Goal: Task Accomplishment & Management: Complete application form

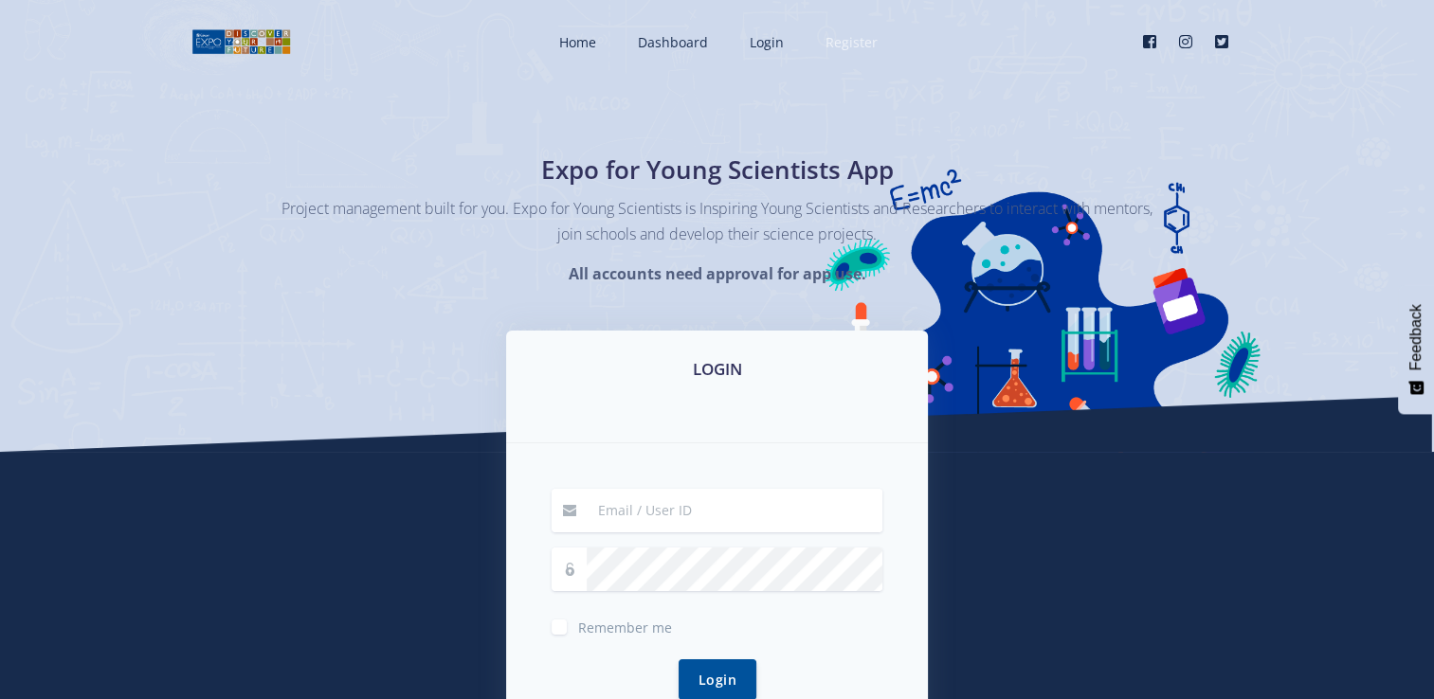
click at [858, 41] on span "Register" at bounding box center [851, 42] width 52 height 18
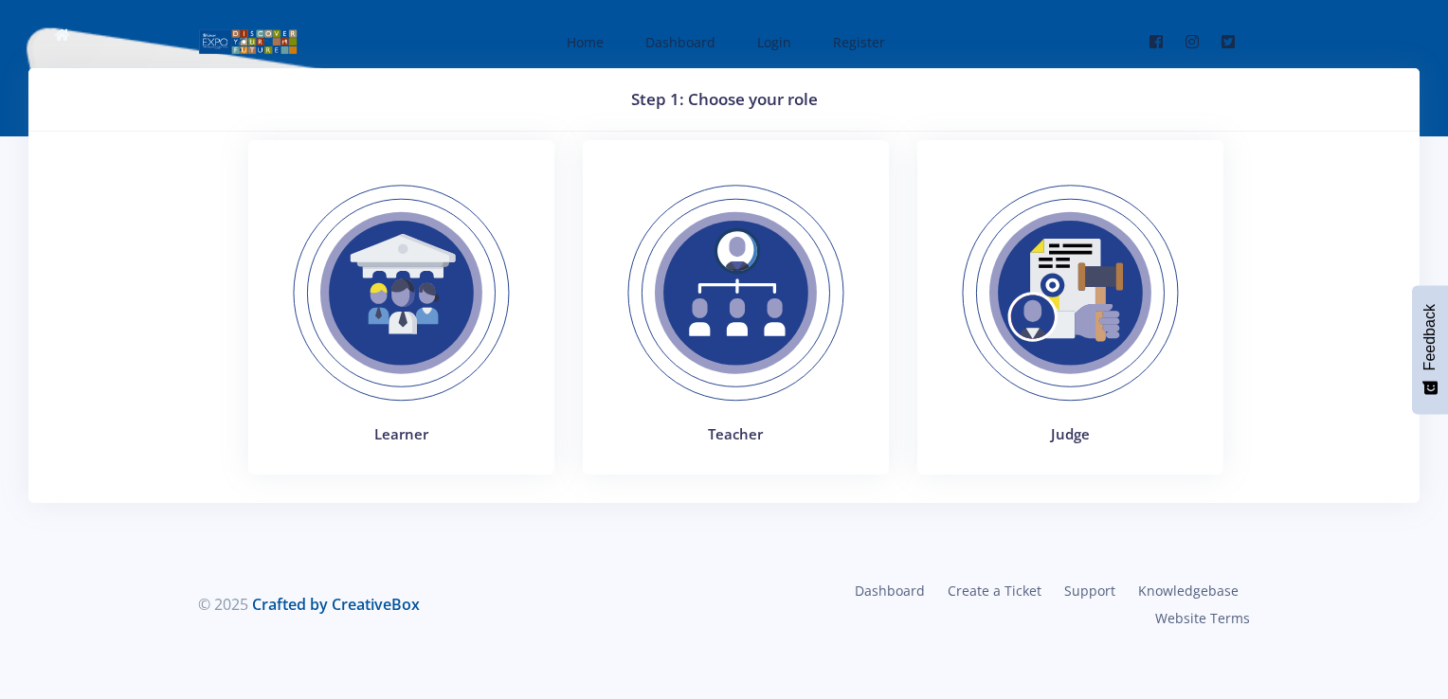
click at [478, 283] on img at bounding box center [401, 293] width 261 height 261
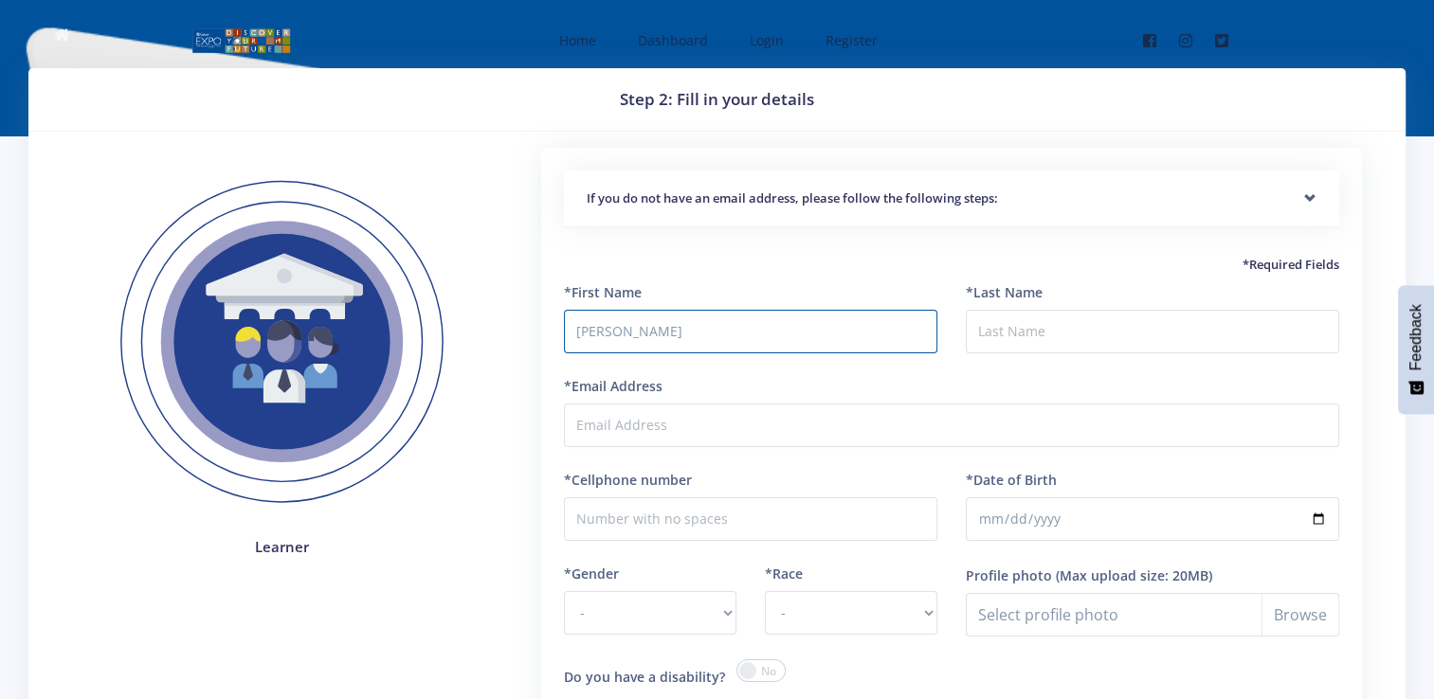
type input "Keashlin"
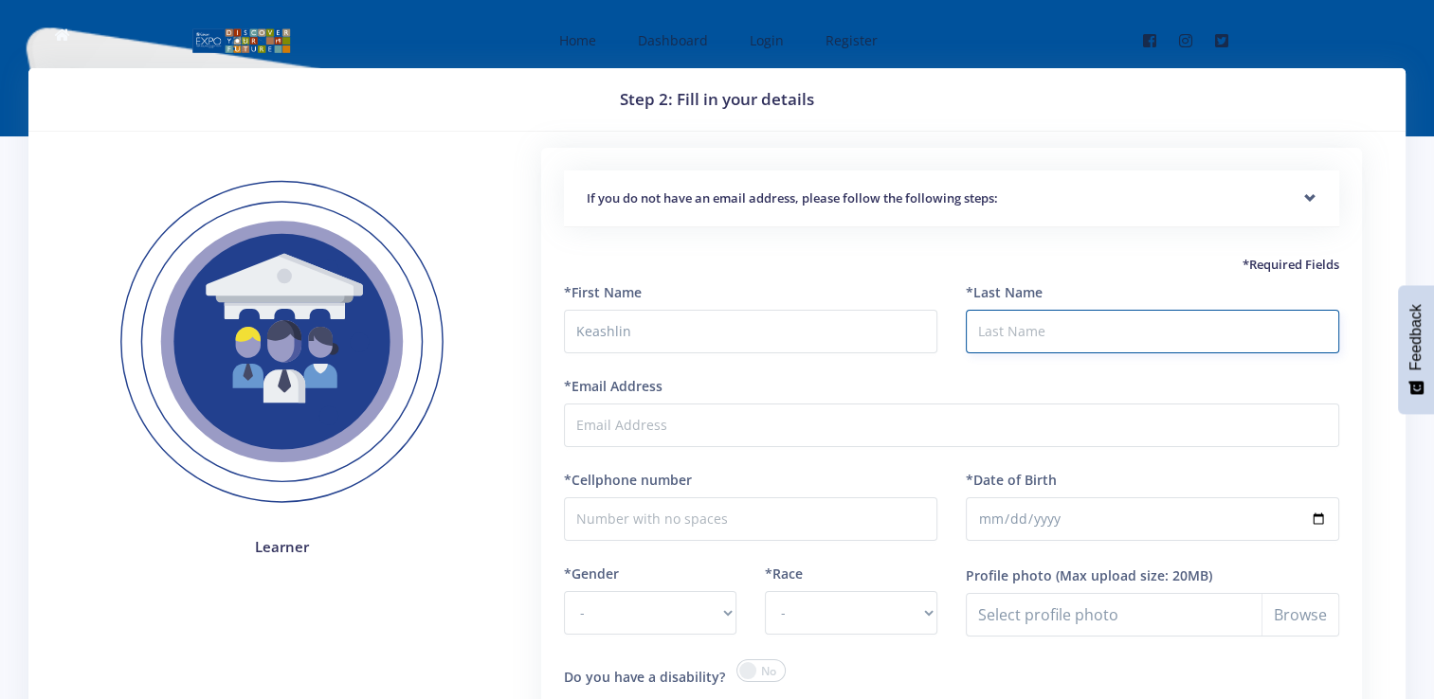
click at [990, 326] on input "*Last Name" at bounding box center [1152, 332] width 373 height 44
type input "K"
type input "Miggel"
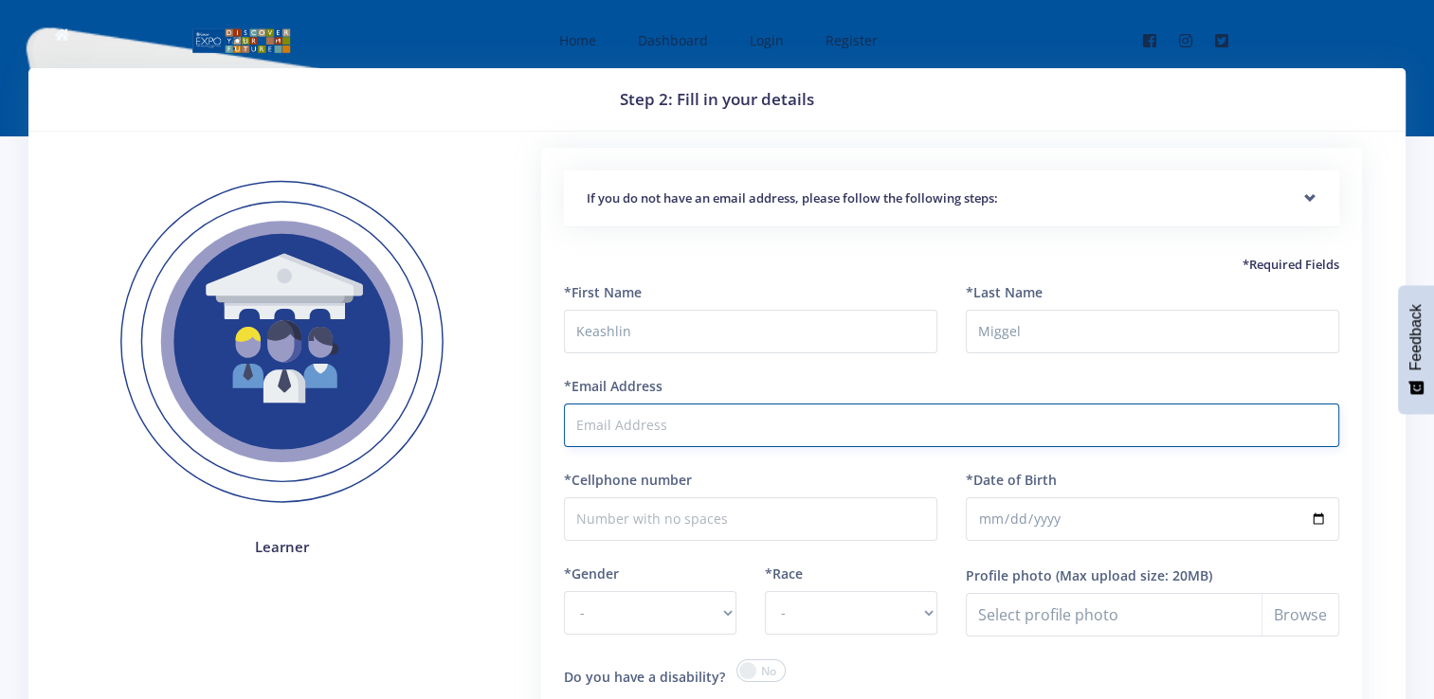
click at [667, 424] on input "*Email Address" at bounding box center [951, 426] width 775 height 44
type input "[EMAIL_ADDRESS][DOMAIN_NAME]"
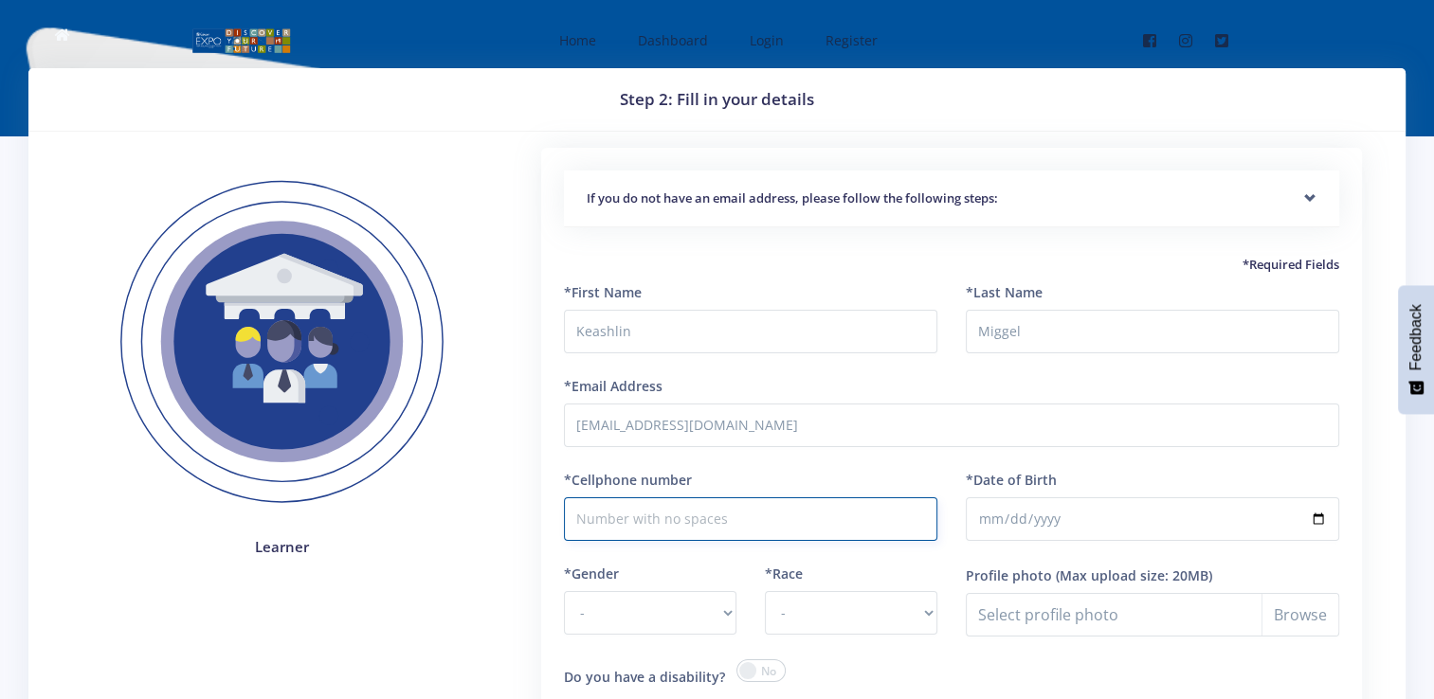
click at [758, 502] on input "*Cellphone number" at bounding box center [750, 520] width 373 height 44
type input "0693802543"
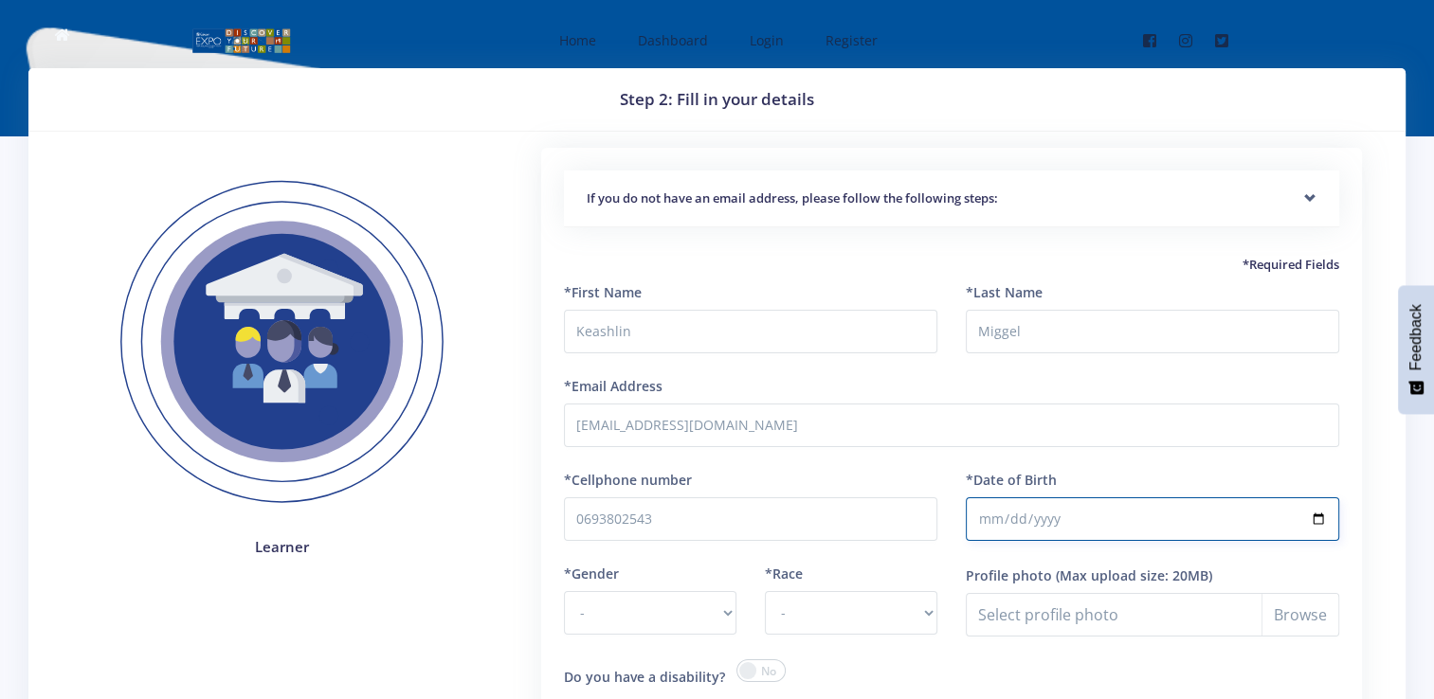
click at [1033, 525] on input "*Date of Birth" at bounding box center [1152, 520] width 373 height 44
click at [1004, 519] on input "*Date of Birth" at bounding box center [1152, 520] width 373 height 44
type input "2010-04-15"
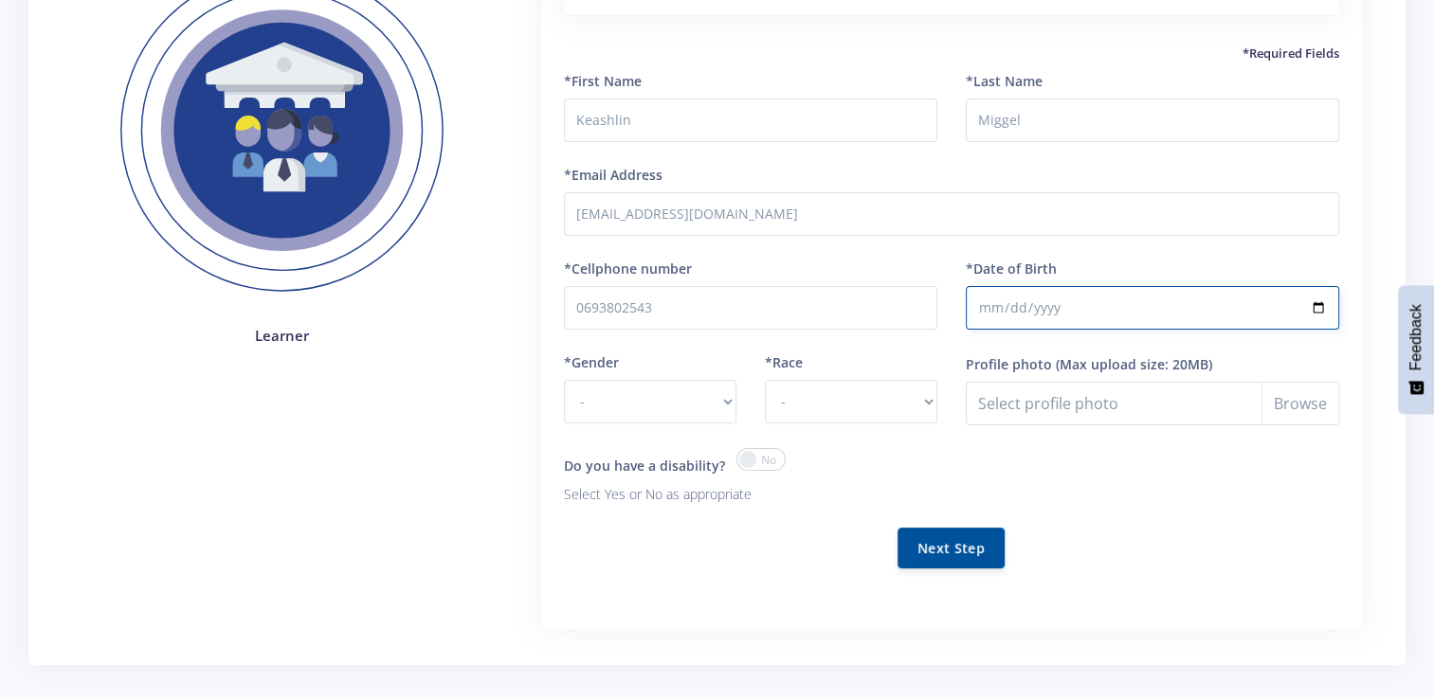
scroll to position [216, 0]
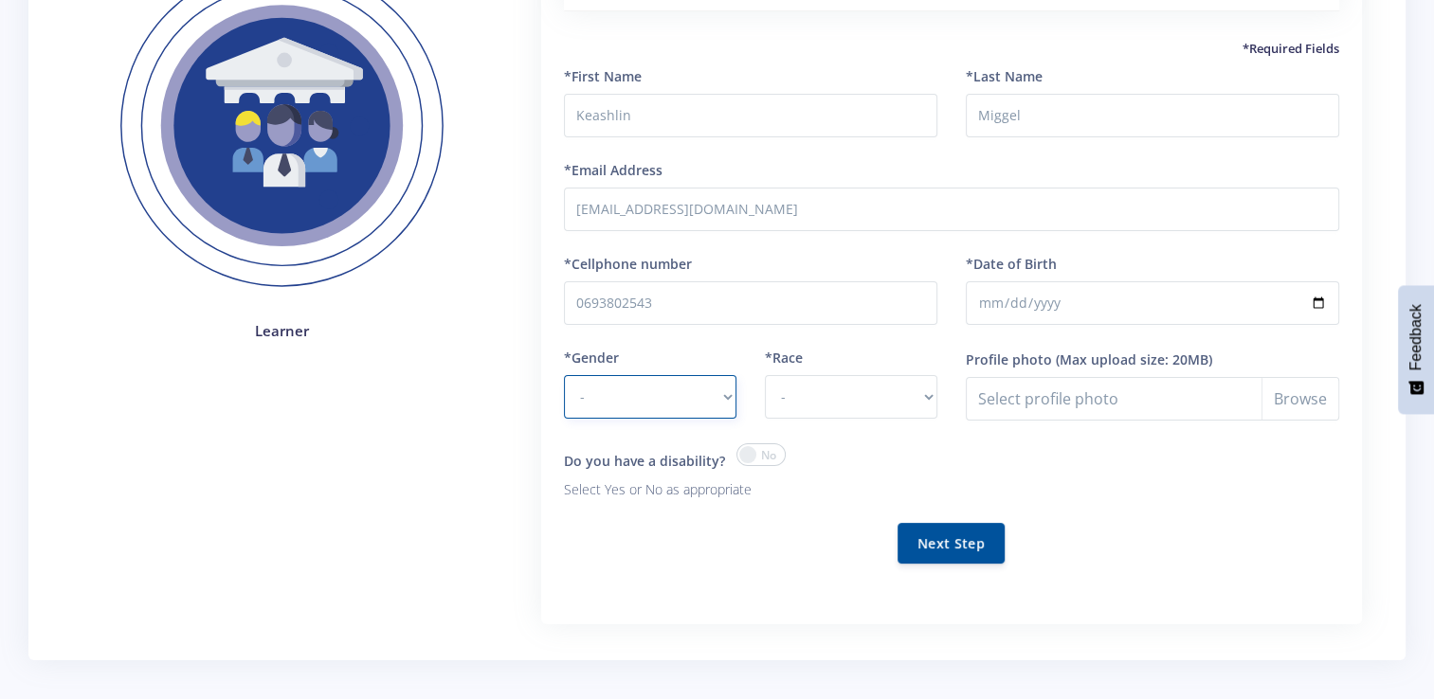
click at [706, 392] on select "- Male Female" at bounding box center [650, 397] width 172 height 44
select select "F"
click at [564, 375] on select "- Male Female" at bounding box center [650, 397] width 172 height 44
click at [820, 377] on select "- African Asian Coloured Indian White Other" at bounding box center [851, 397] width 172 height 44
select select "Coloured"
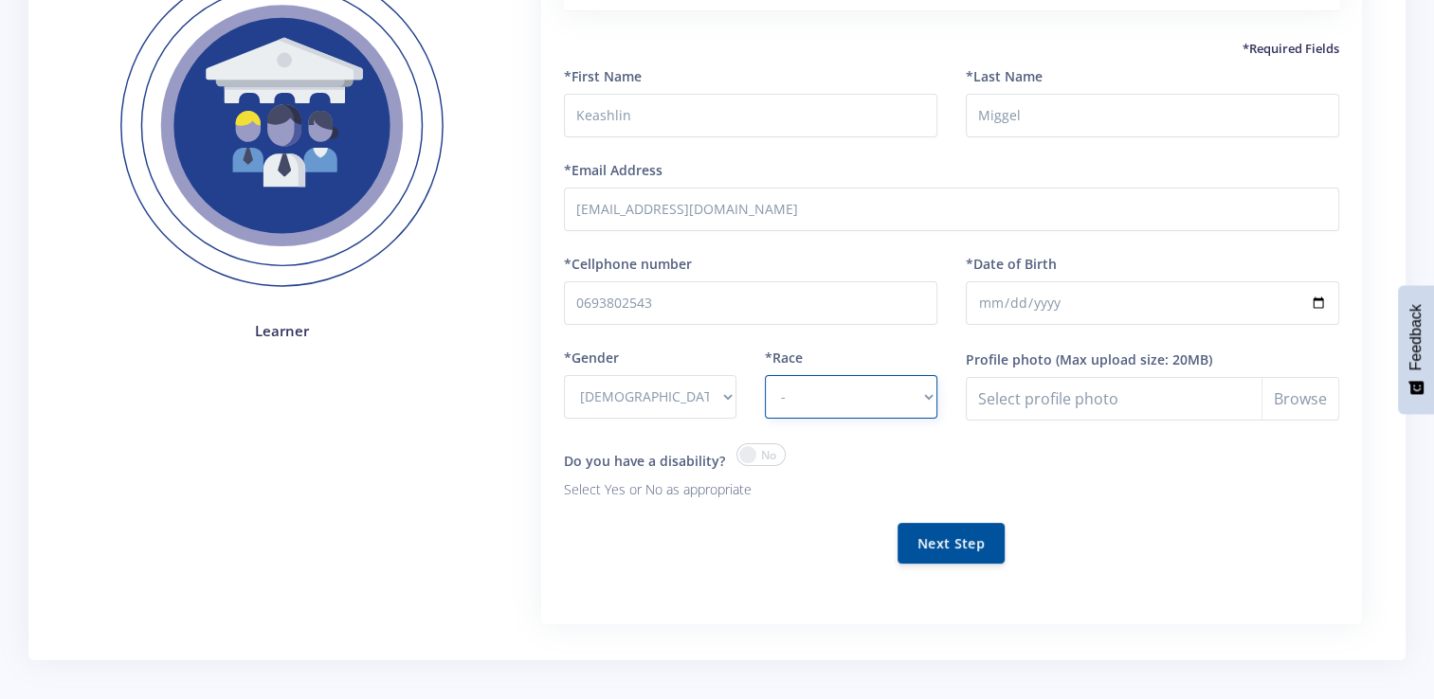
click at [765, 375] on select "- African Asian Coloured Indian White Other" at bounding box center [851, 397] width 172 height 44
click at [924, 400] on select "- African Asian Coloured Indian White Other" at bounding box center [851, 397] width 172 height 44
click at [661, 486] on p "Select Yes or No as appropriate" at bounding box center [750, 490] width 373 height 23
click at [762, 464] on span at bounding box center [760, 455] width 49 height 23
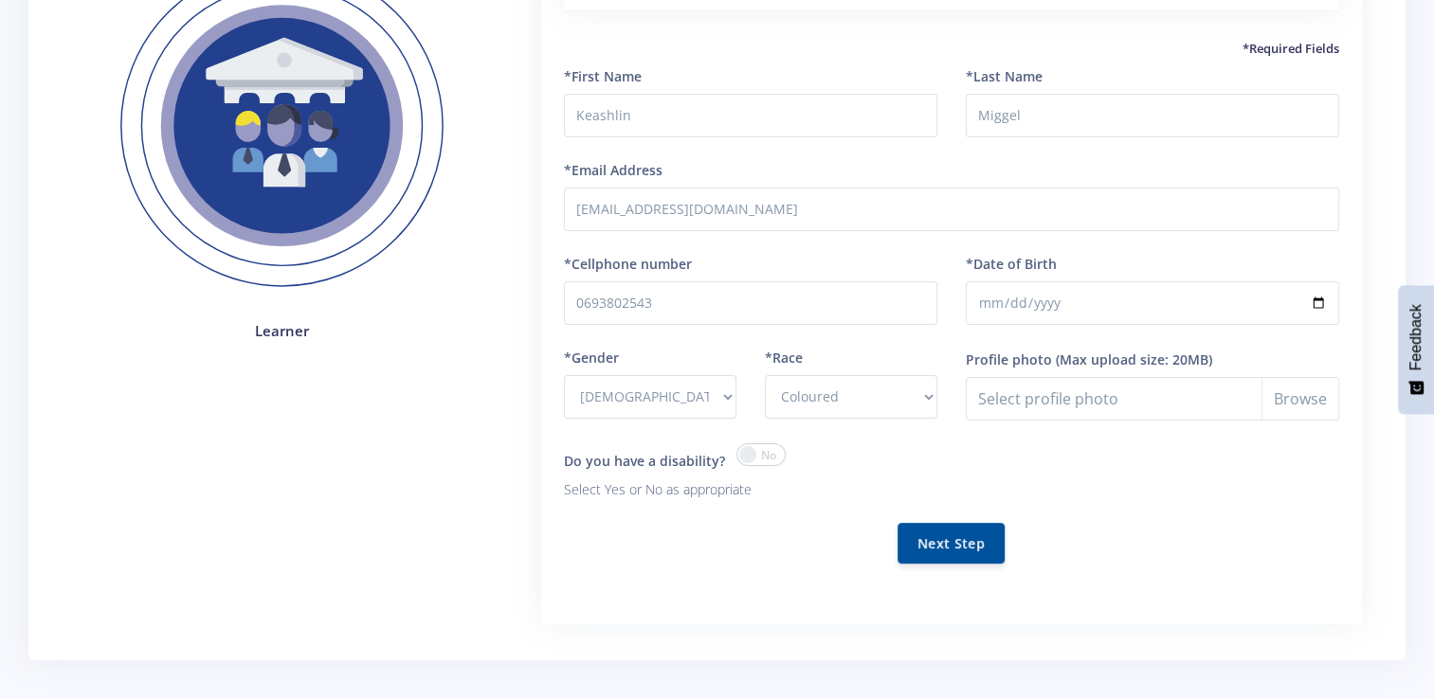
click at [0, 0] on input "checkbox" at bounding box center [0, 0] width 0 height 0
click at [762, 464] on span at bounding box center [760, 455] width 49 height 23
click at [0, 0] on input "checkbox" at bounding box center [0, 0] width 0 height 0
click at [920, 534] on button "Next Step" at bounding box center [950, 542] width 107 height 41
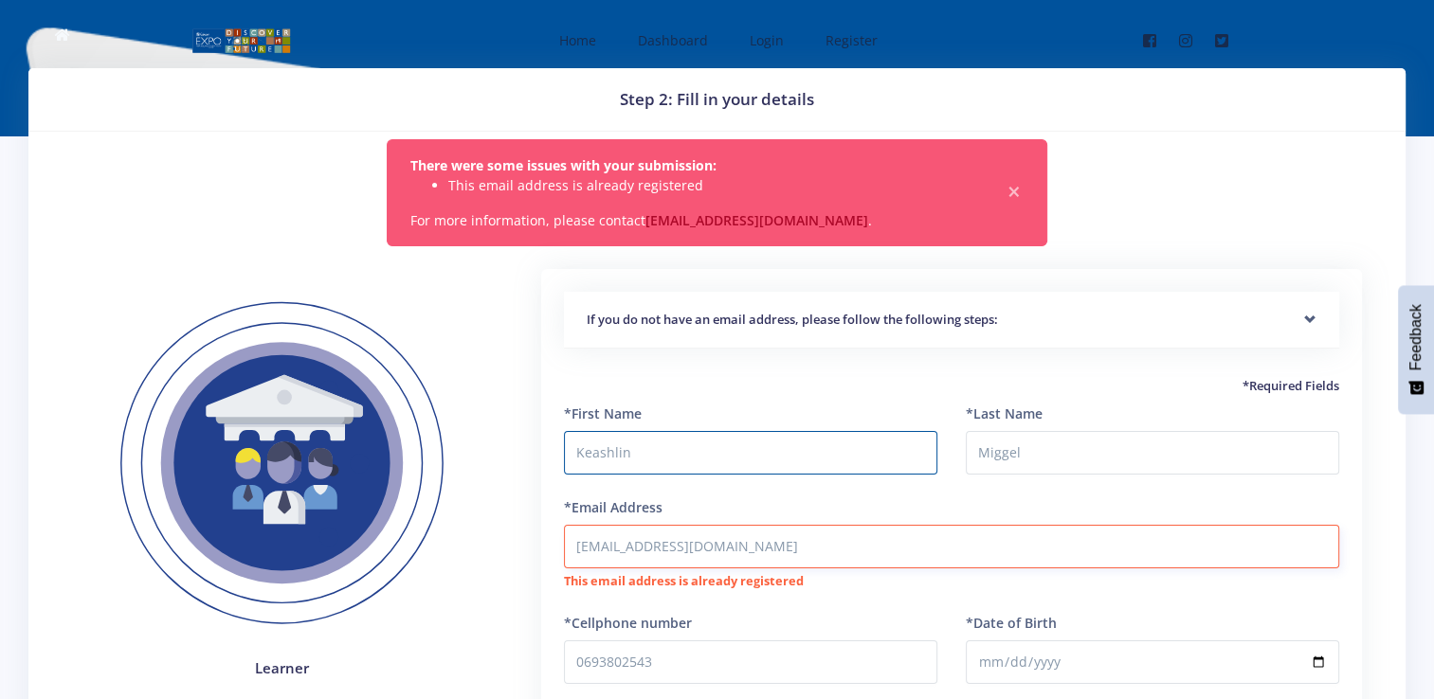
click at [679, 535] on input "[EMAIL_ADDRESS][DOMAIN_NAME]" at bounding box center [951, 547] width 775 height 44
click at [777, 44] on span "Login" at bounding box center [767, 40] width 34 height 18
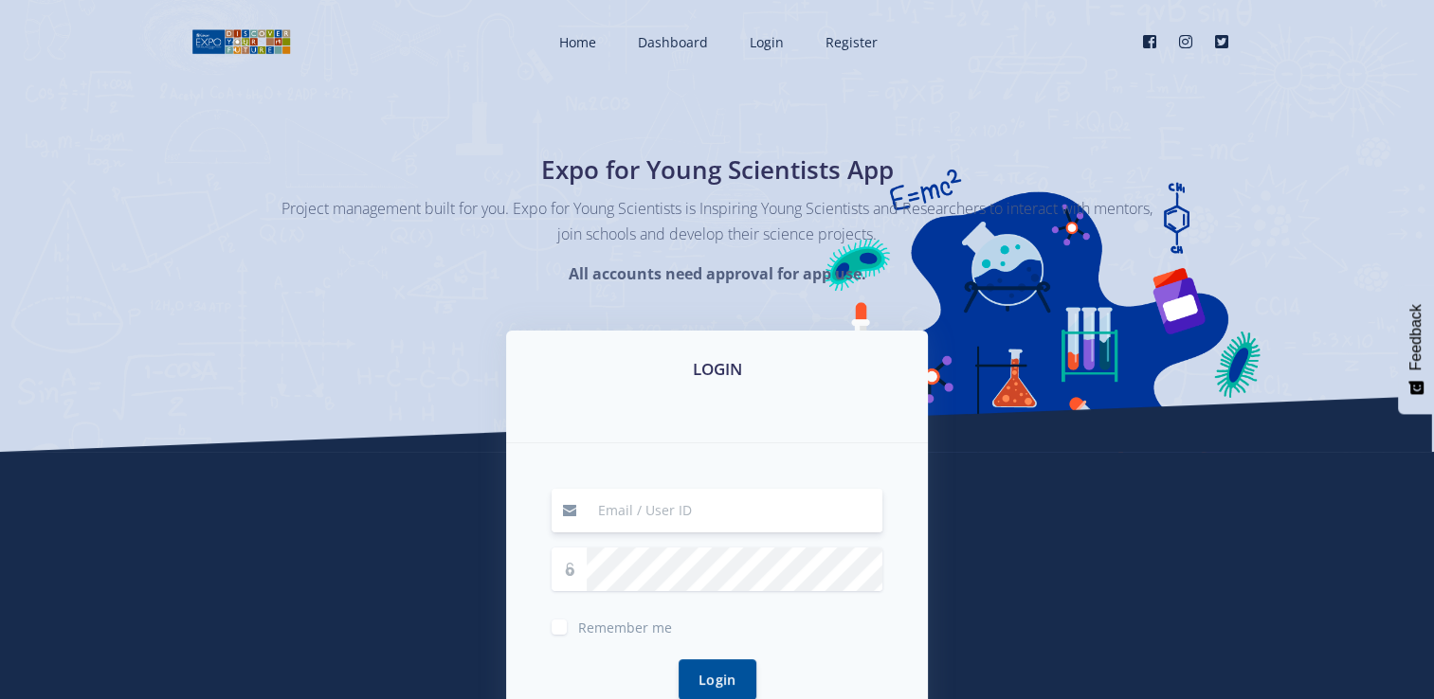
click at [607, 487] on div "Remember me Login" at bounding box center [717, 606] width 422 height 325
click at [633, 510] on input at bounding box center [735, 511] width 296 height 44
type input "[EMAIL_ADDRESS][DOMAIN_NAME]"
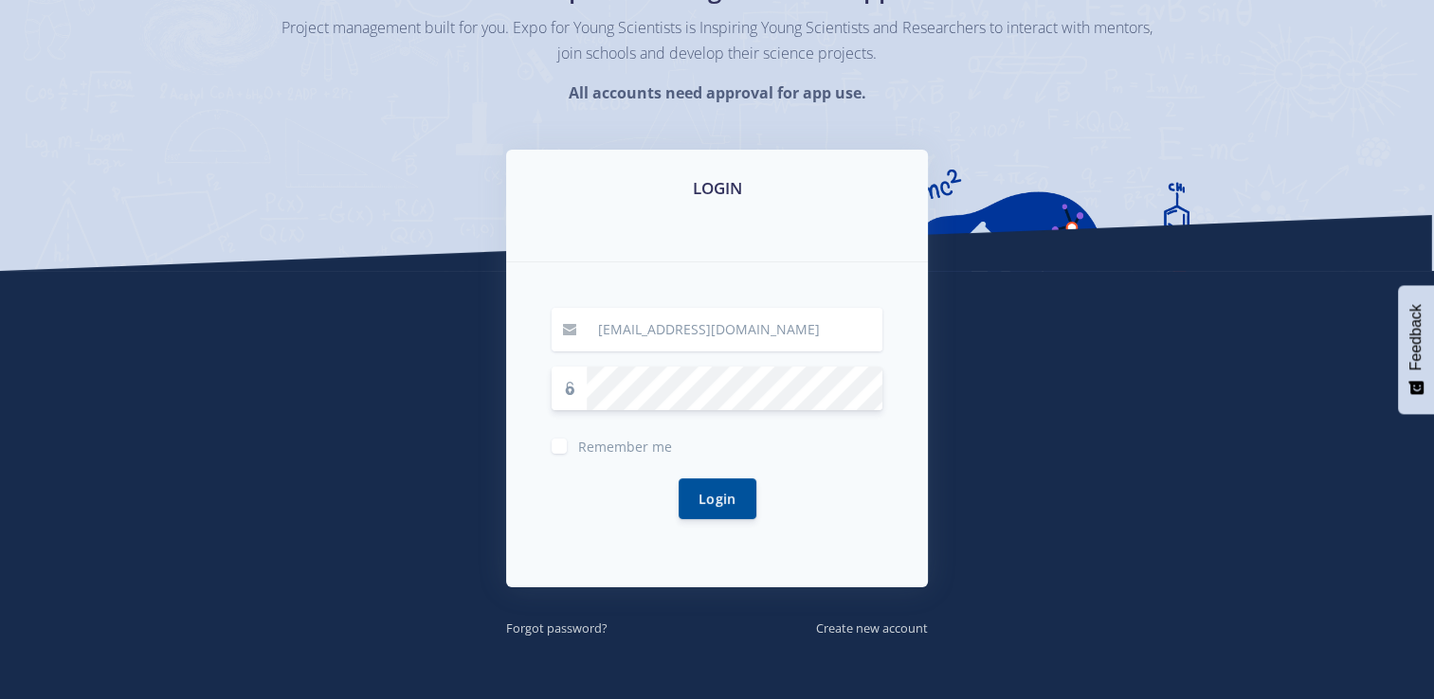
scroll to position [182, 0]
click at [581, 630] on small "Forgot password?" at bounding box center [556, 627] width 101 height 17
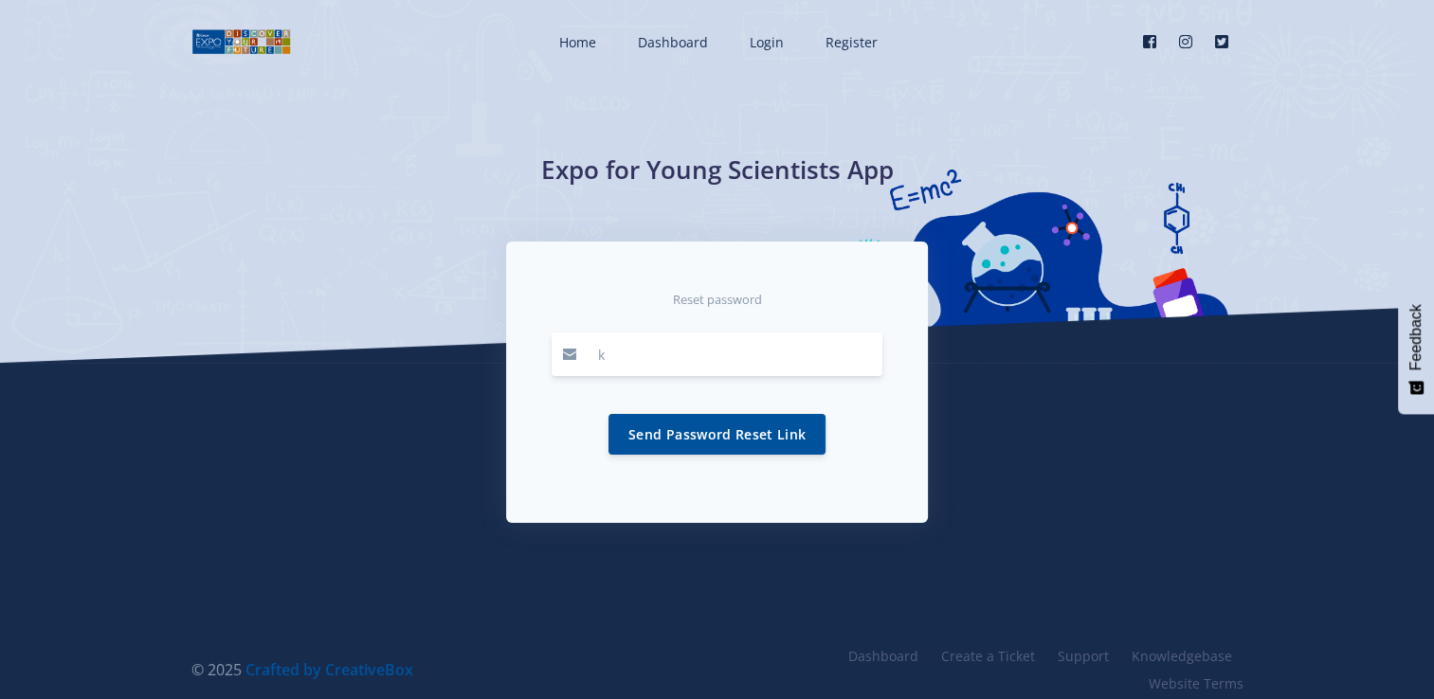
click at [790, 355] on input "k" at bounding box center [735, 355] width 296 height 44
type input "[EMAIL_ADDRESS][DOMAIN_NAME]"
click at [728, 433] on button "Send Password Reset Link" at bounding box center [716, 433] width 217 height 41
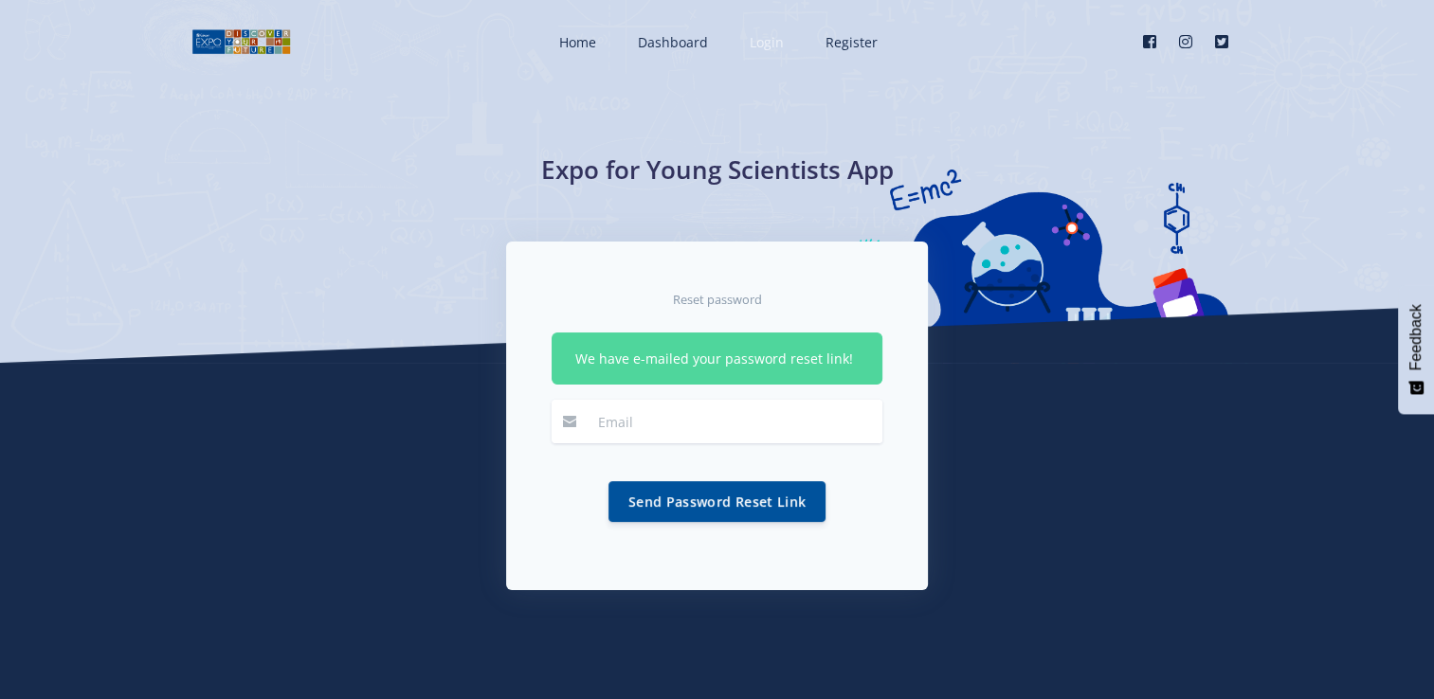
click at [774, 47] on span "Login" at bounding box center [767, 42] width 34 height 18
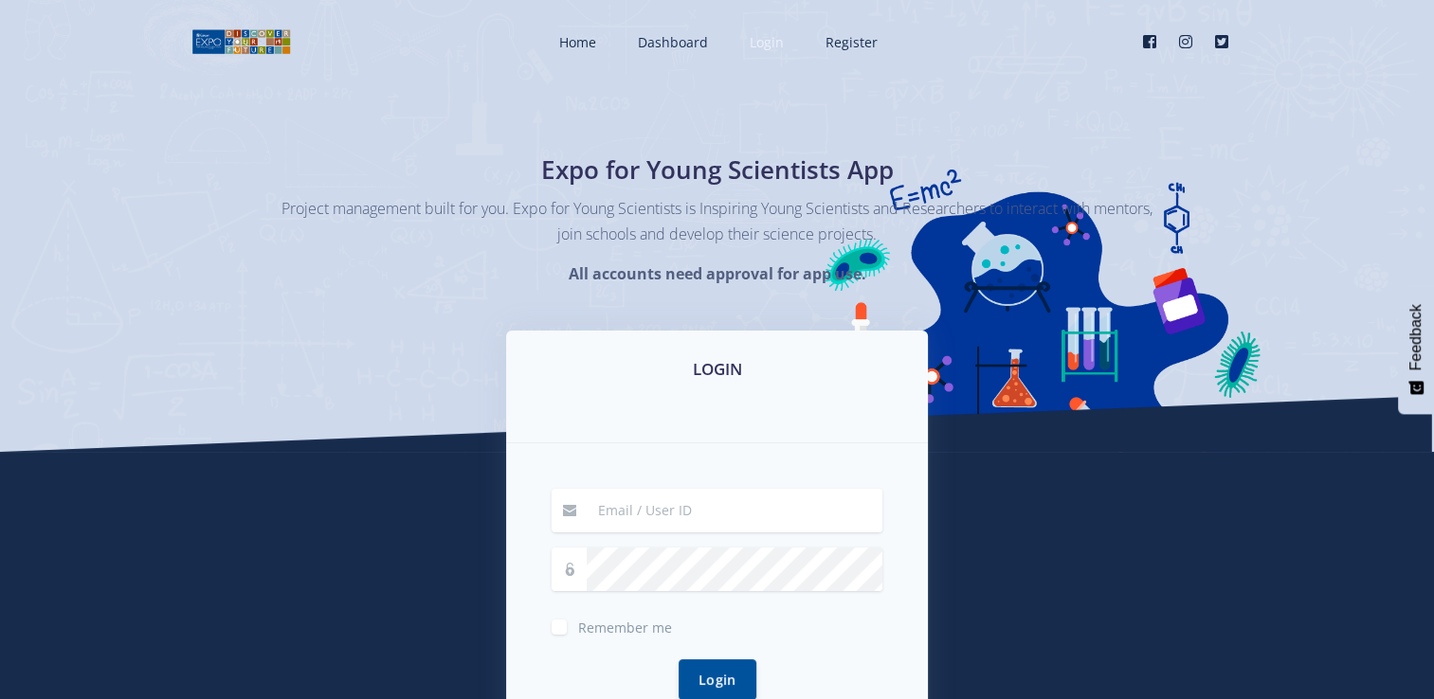
click at [774, 47] on span "Login" at bounding box center [767, 42] width 34 height 18
click at [644, 500] on input at bounding box center [735, 511] width 296 height 44
type input "[EMAIL_ADDRESS][DOMAIN_NAME]"
click at [741, 673] on button "Login" at bounding box center [718, 679] width 78 height 41
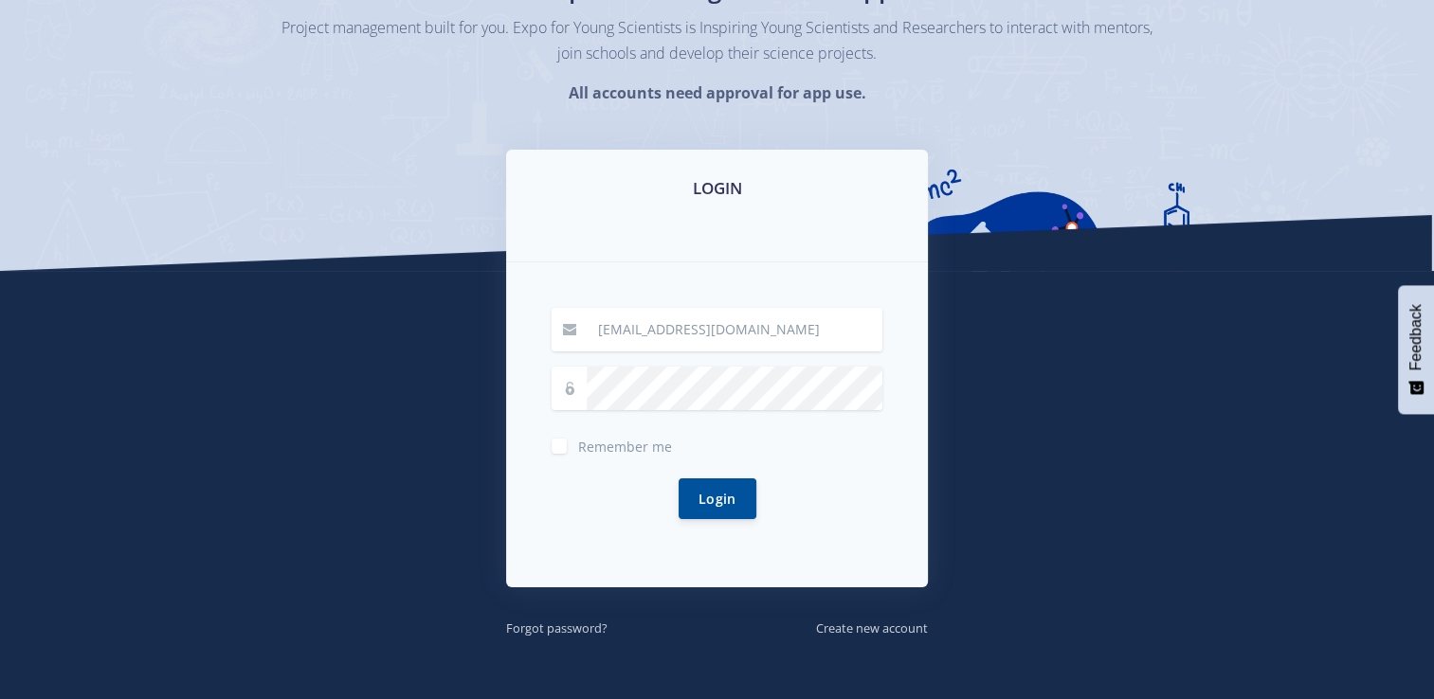
scroll to position [193, 0]
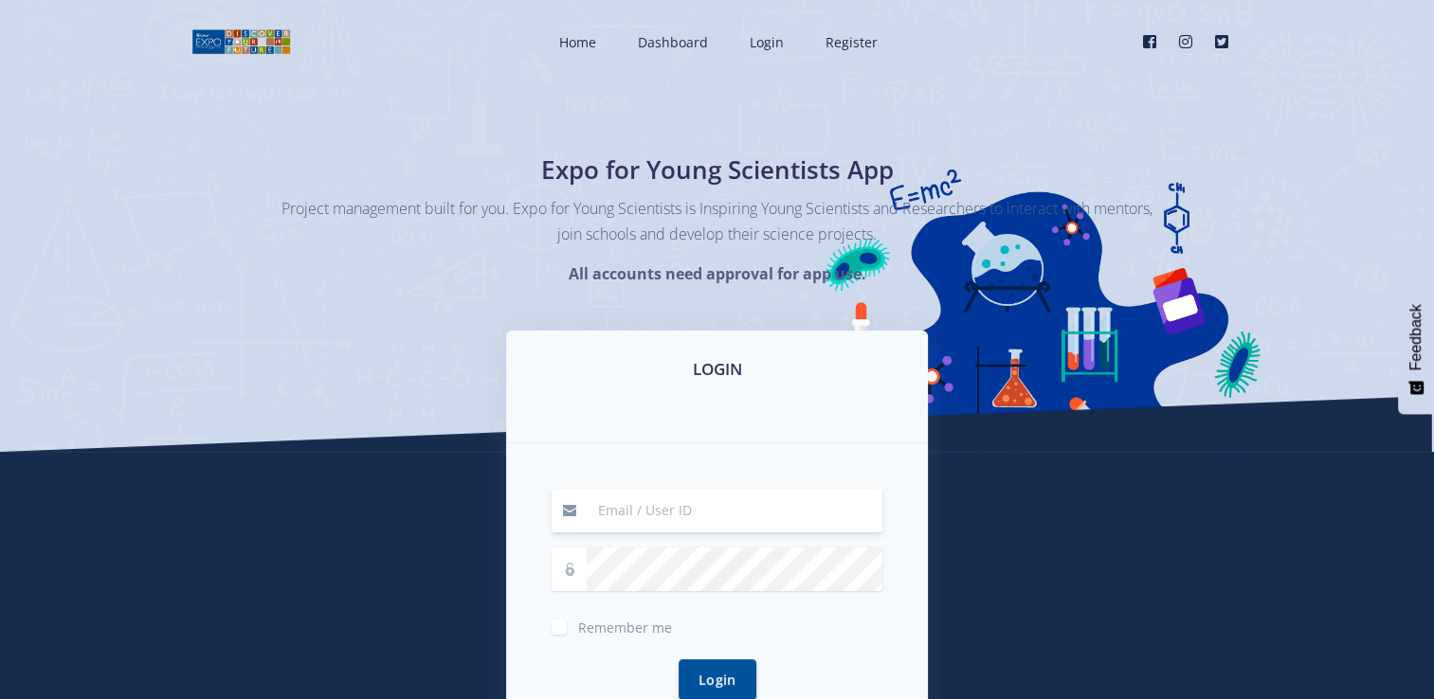
click at [600, 510] on input at bounding box center [735, 511] width 296 height 44
type input "keashlinmiggel@gmail.com"
click at [679, 660] on button "Login" at bounding box center [718, 680] width 78 height 41
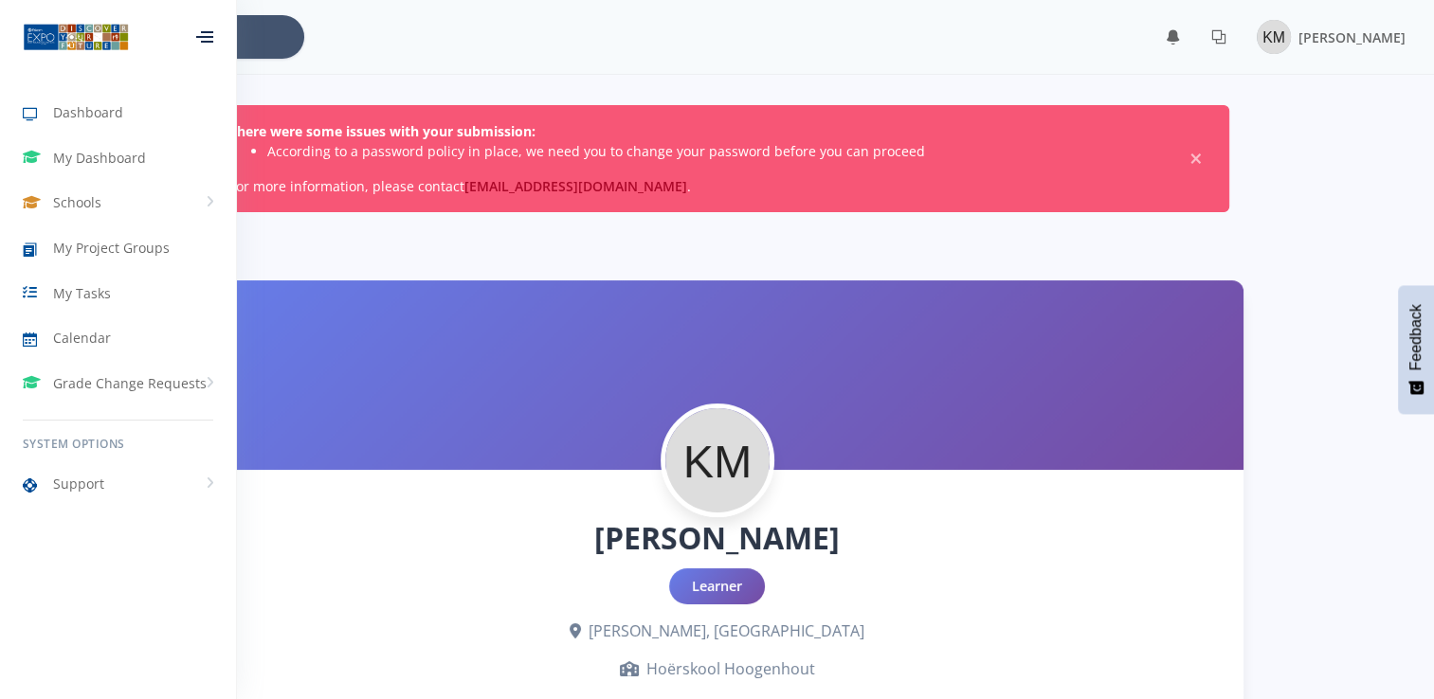
scroll to position [14, 14]
click at [1195, 158] on span "×" at bounding box center [1195, 159] width 19 height 19
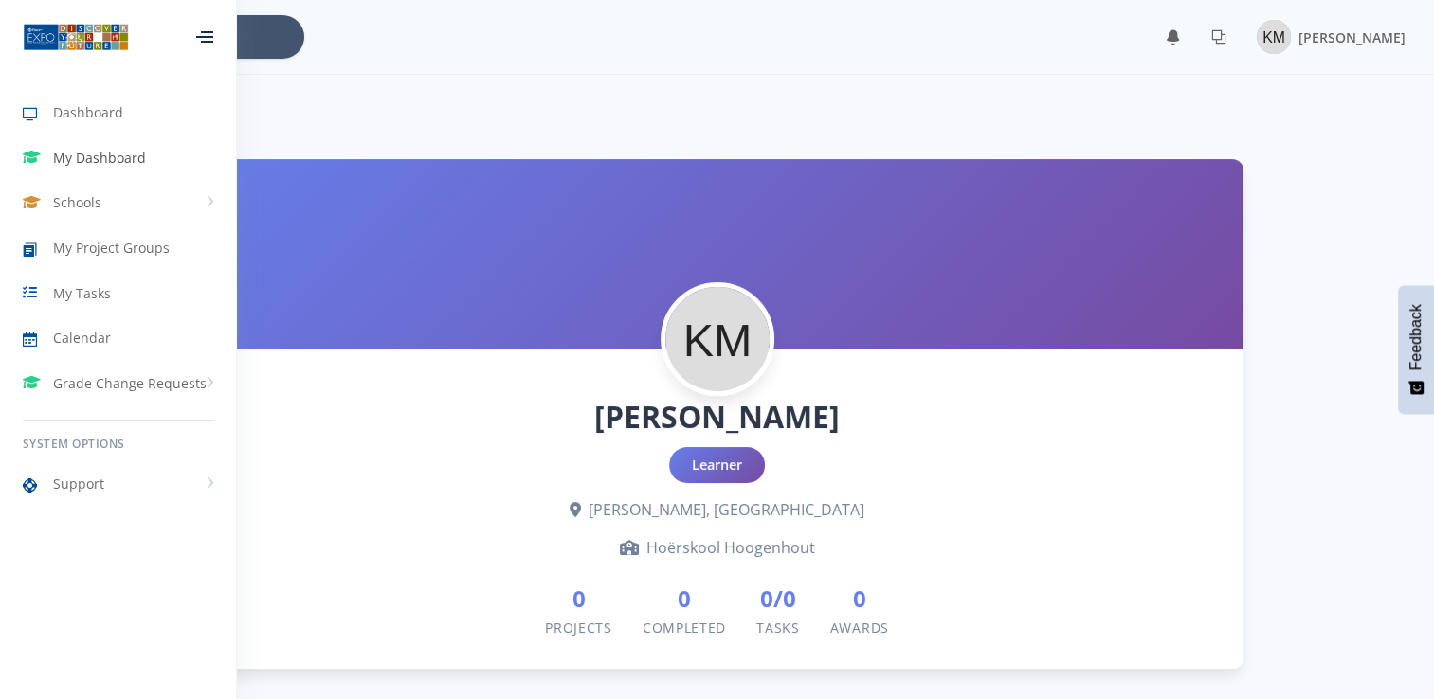
click at [78, 157] on span "My Dashboard" at bounding box center [99, 158] width 93 height 20
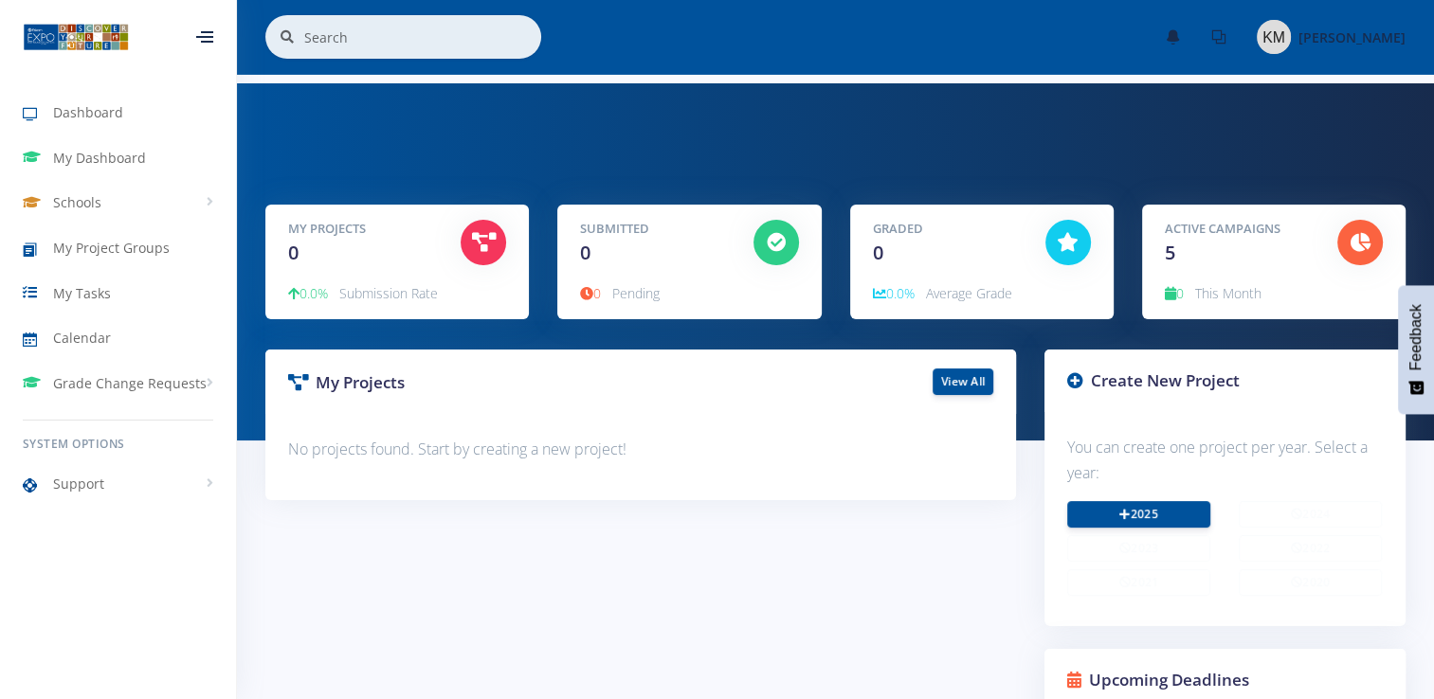
scroll to position [14, 14]
click at [1132, 515] on link "2025" at bounding box center [1138, 513] width 143 height 27
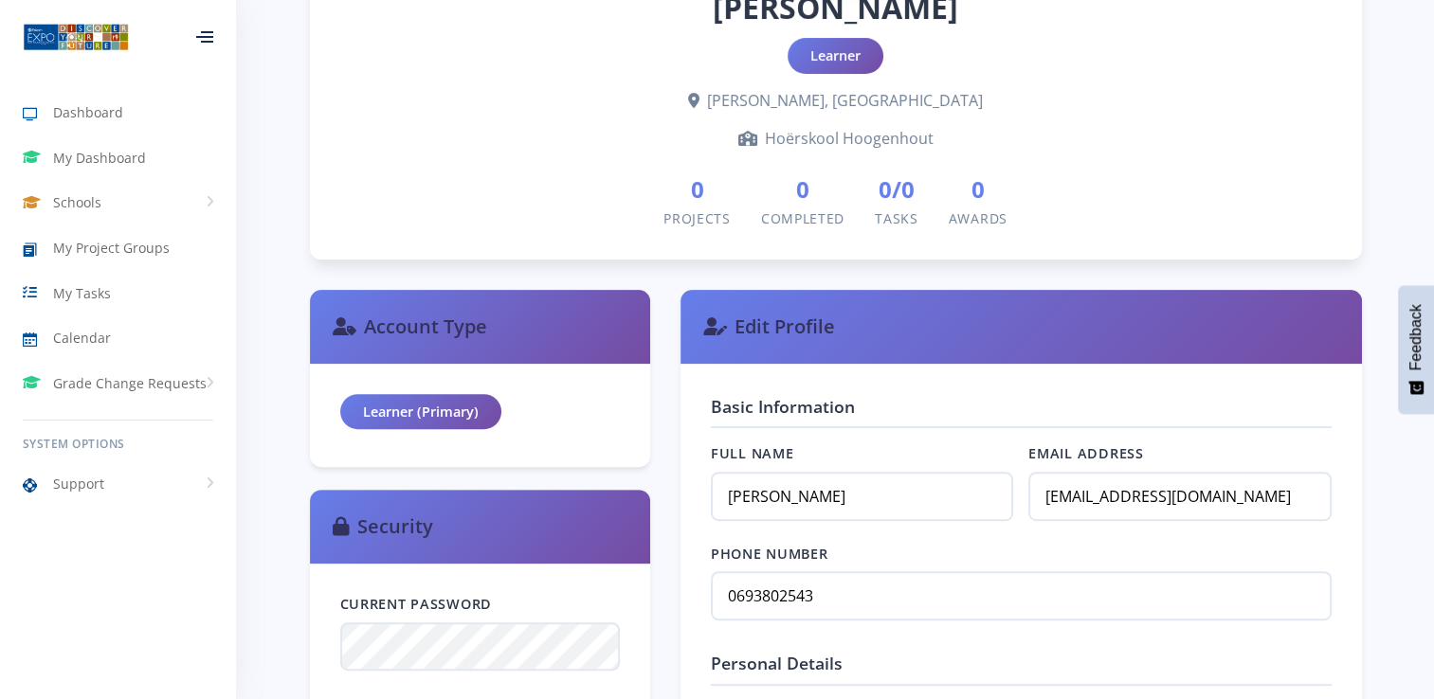
scroll to position [635, 0]
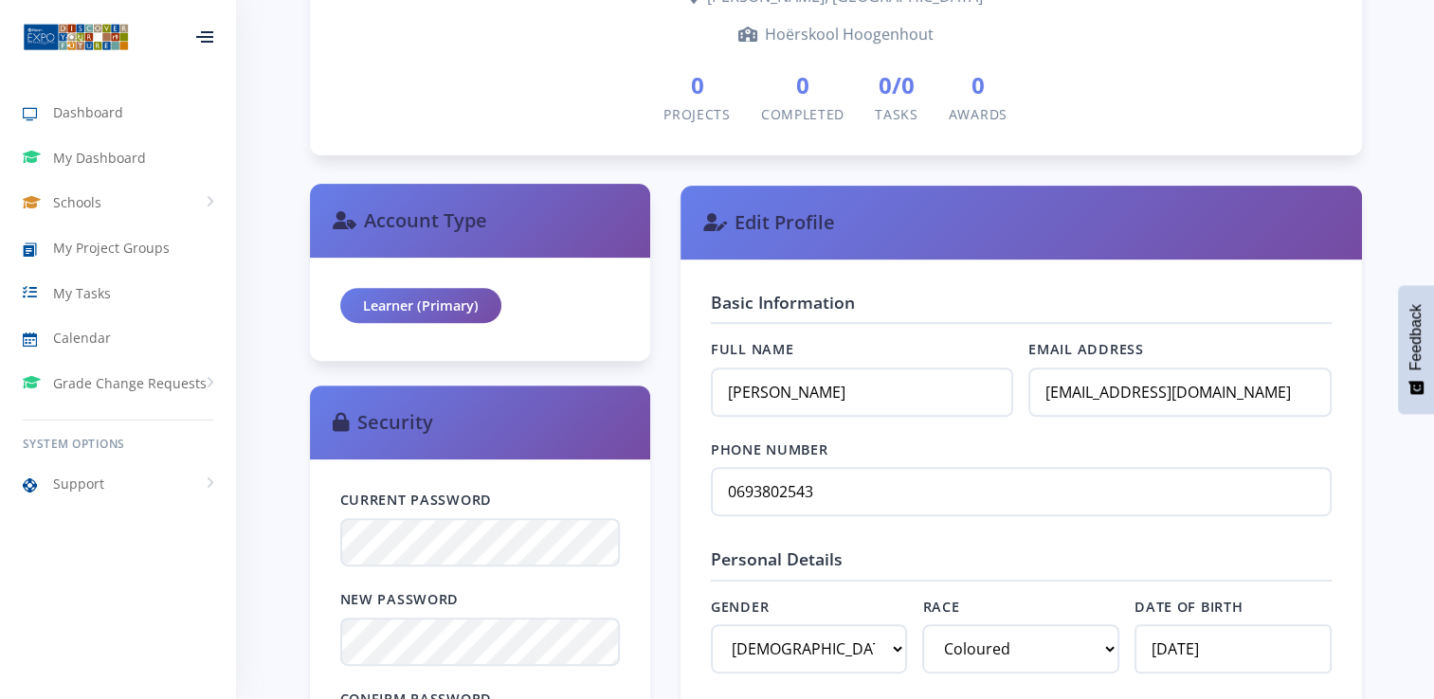
click at [468, 309] on div "Learner (Primary)" at bounding box center [420, 306] width 161 height 36
click at [536, 303] on div "Learner (Primary)" at bounding box center [480, 310] width 340 height 104
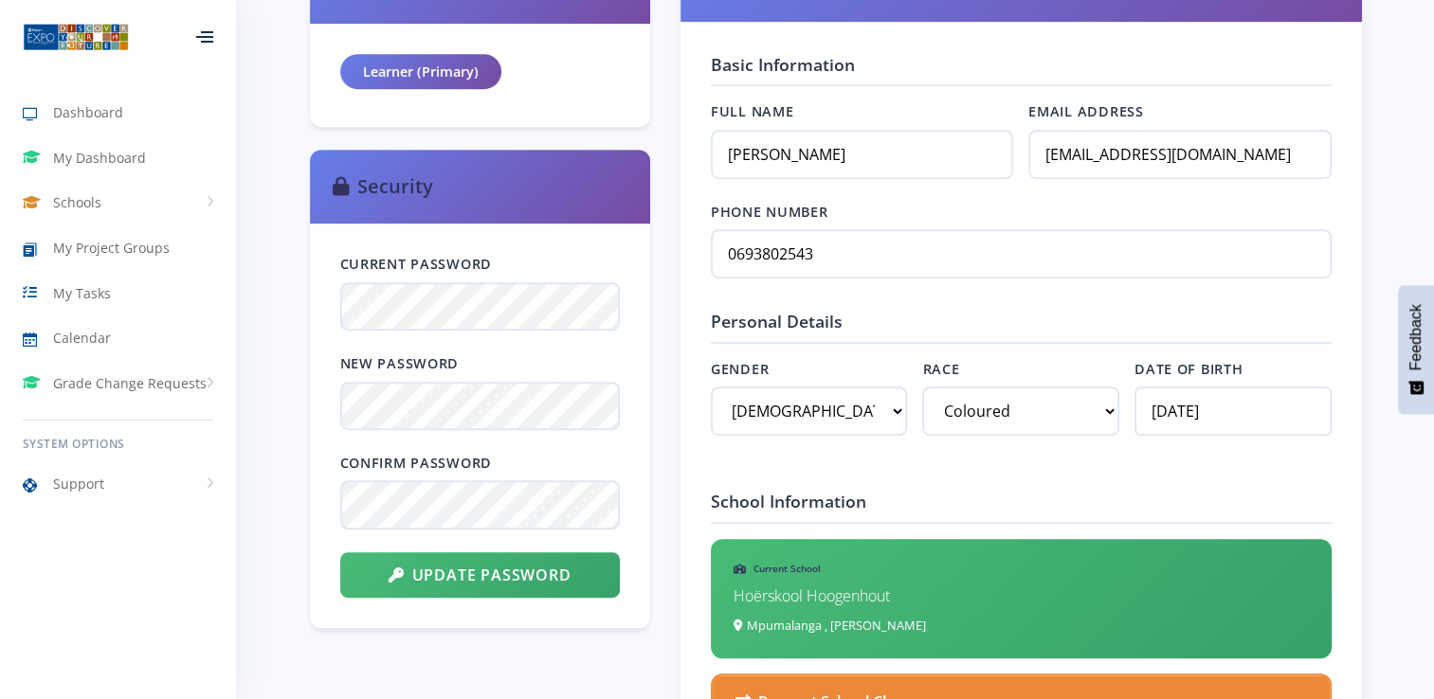
scroll to position [872, 0]
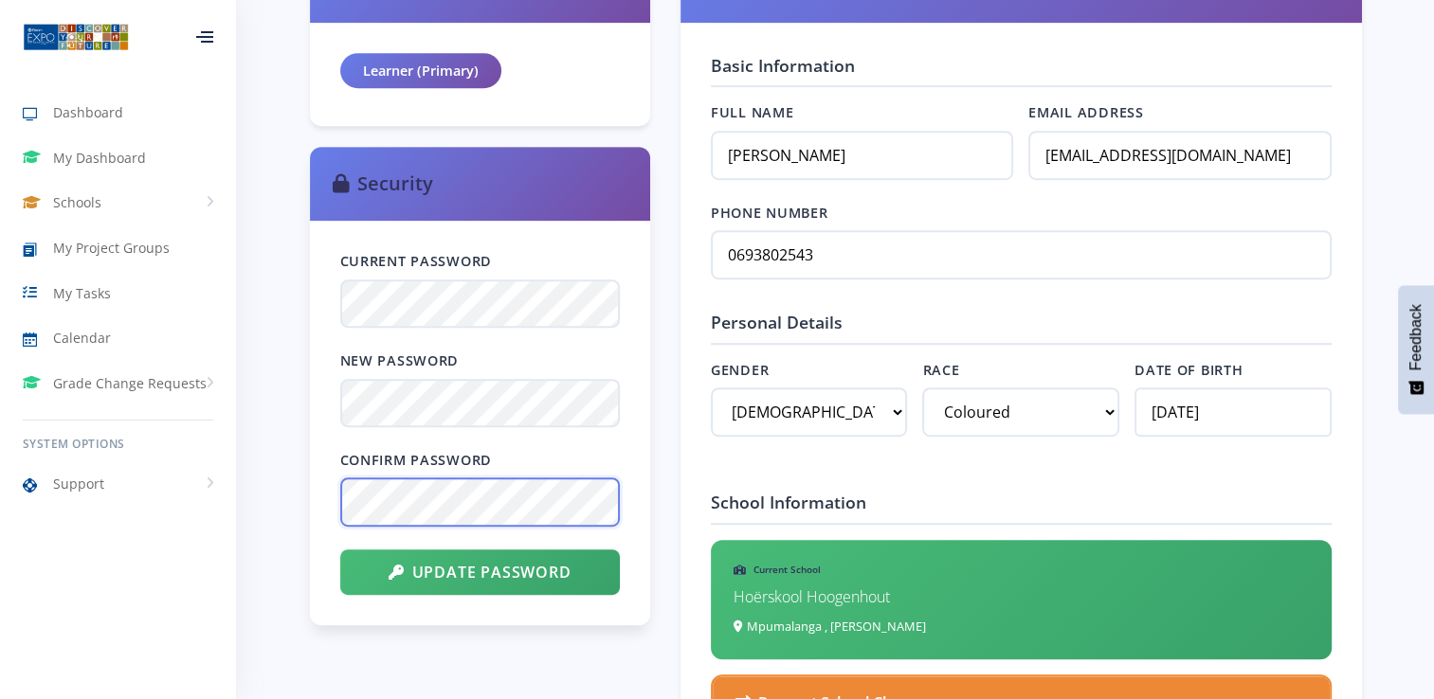
click at [340, 550] on button "Update Password" at bounding box center [480, 572] width 280 height 45
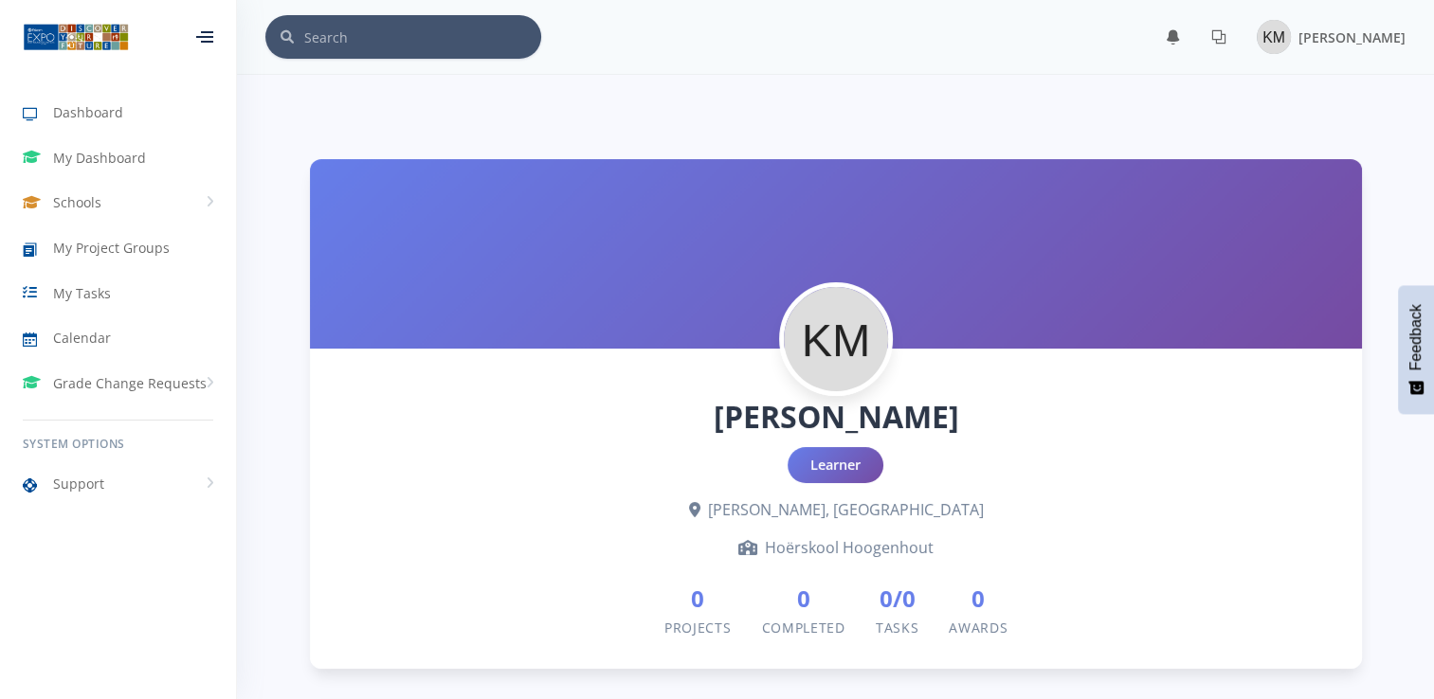
scroll to position [14, 14]
click at [198, 159] on link "My Dashboard" at bounding box center [118, 158] width 236 height 44
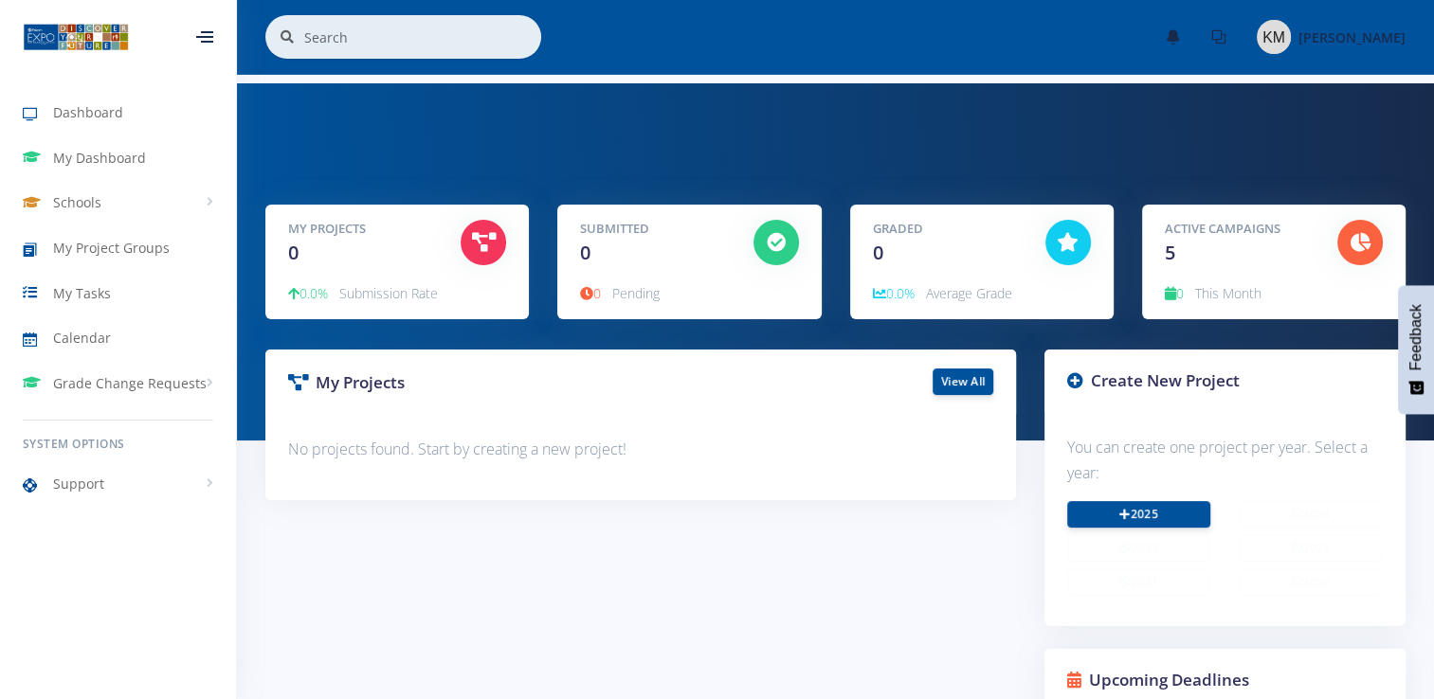
scroll to position [14, 14]
click at [1134, 530] on div "2025 2024" at bounding box center [1225, 552] width 344 height 102
click at [1124, 523] on link "2025" at bounding box center [1138, 513] width 143 height 27
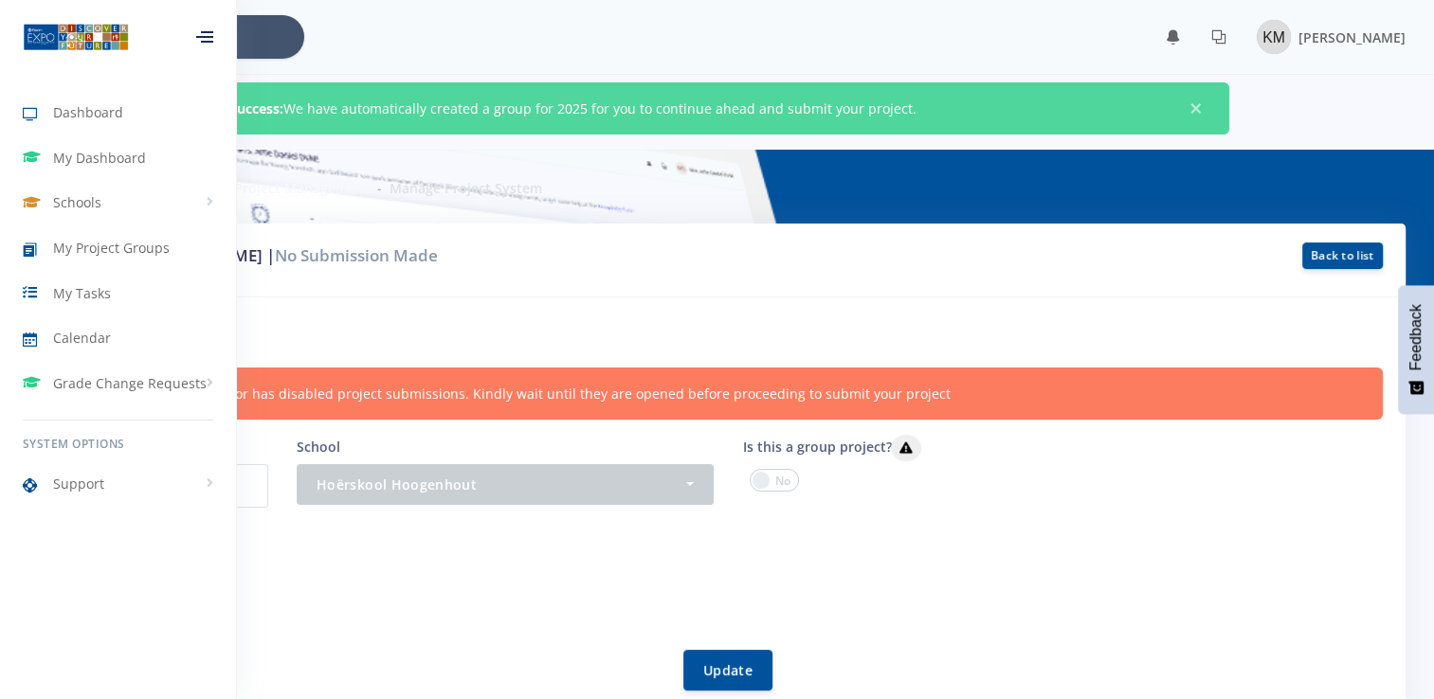
scroll to position [14, 14]
click at [738, 658] on button "Update" at bounding box center [727, 669] width 89 height 41
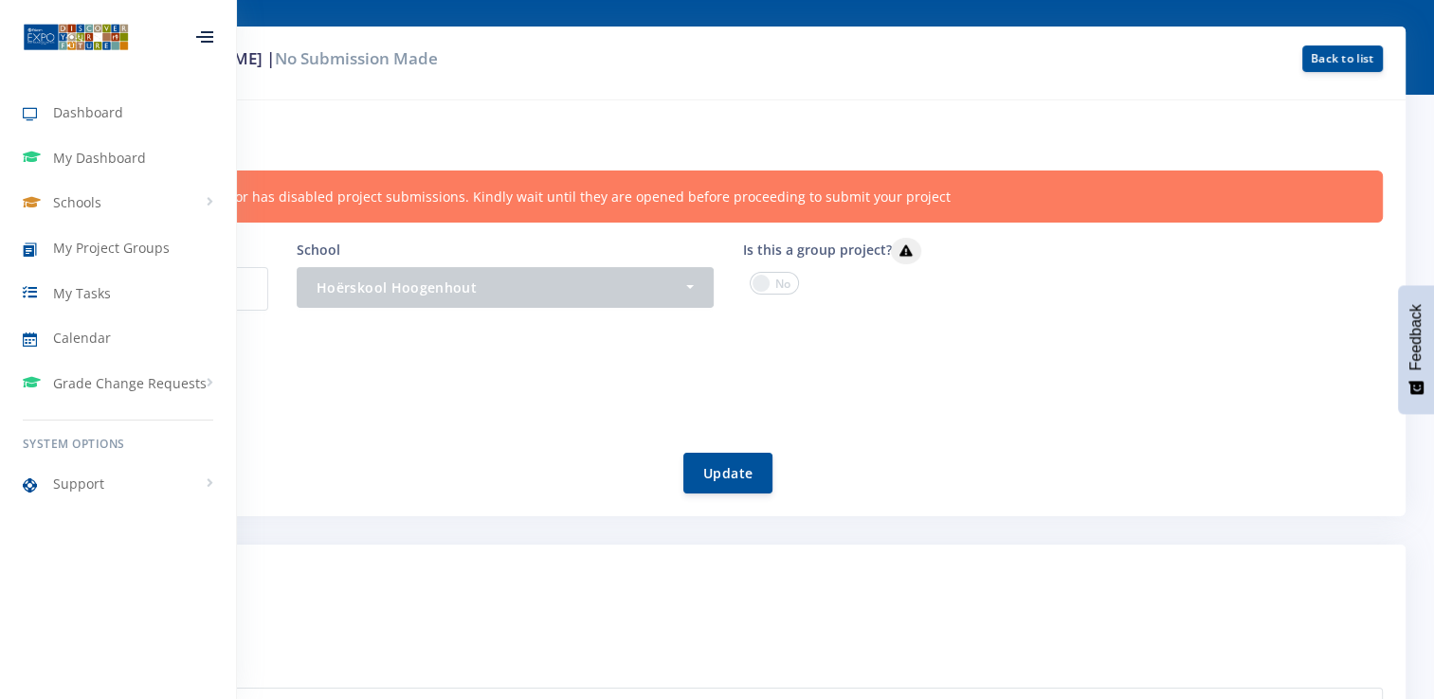
scroll to position [191, 0]
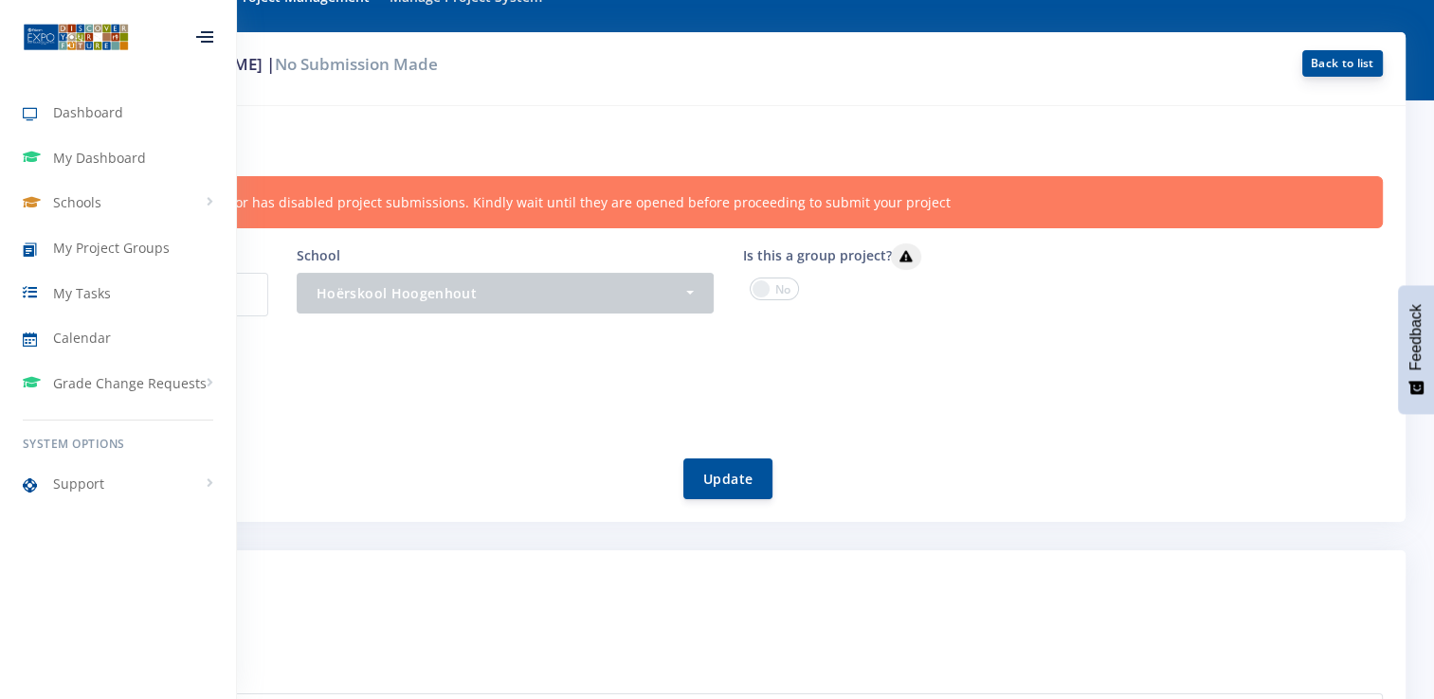
click at [1327, 72] on link "Back to list" at bounding box center [1342, 63] width 81 height 27
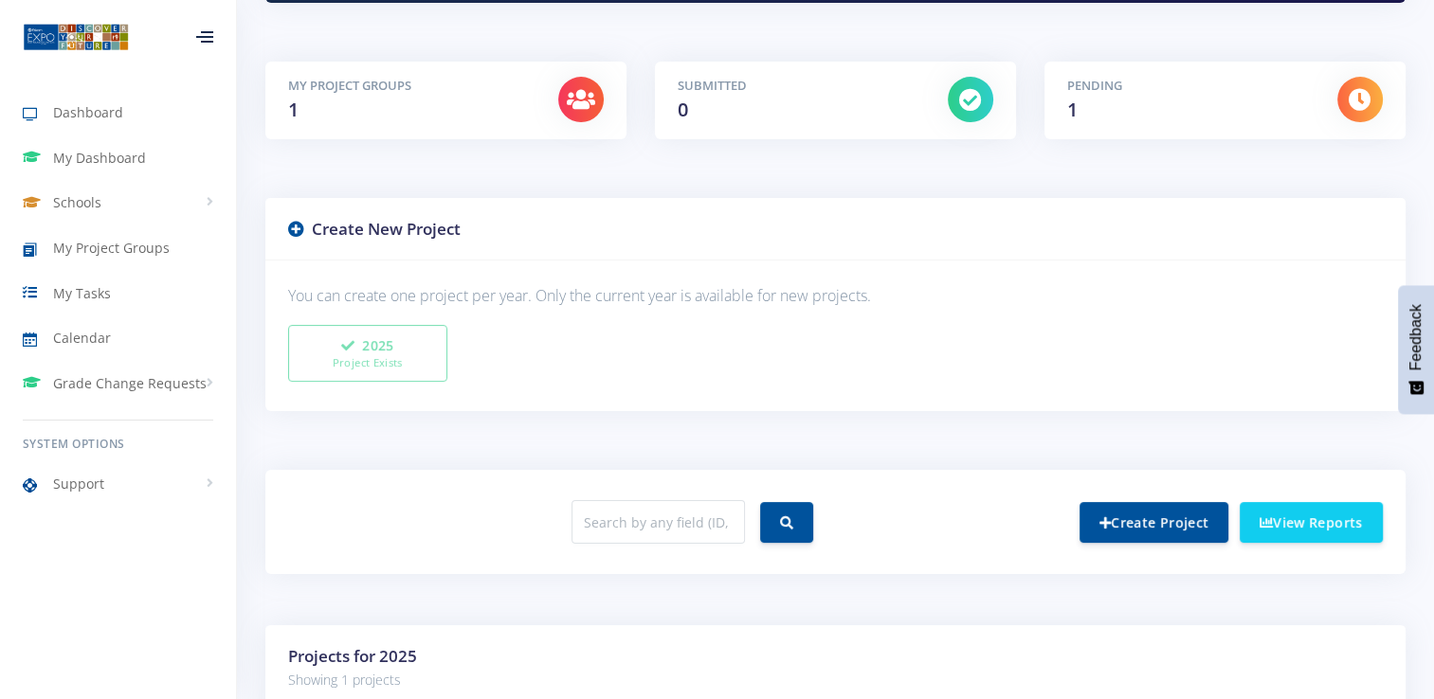
scroll to position [311, 0]
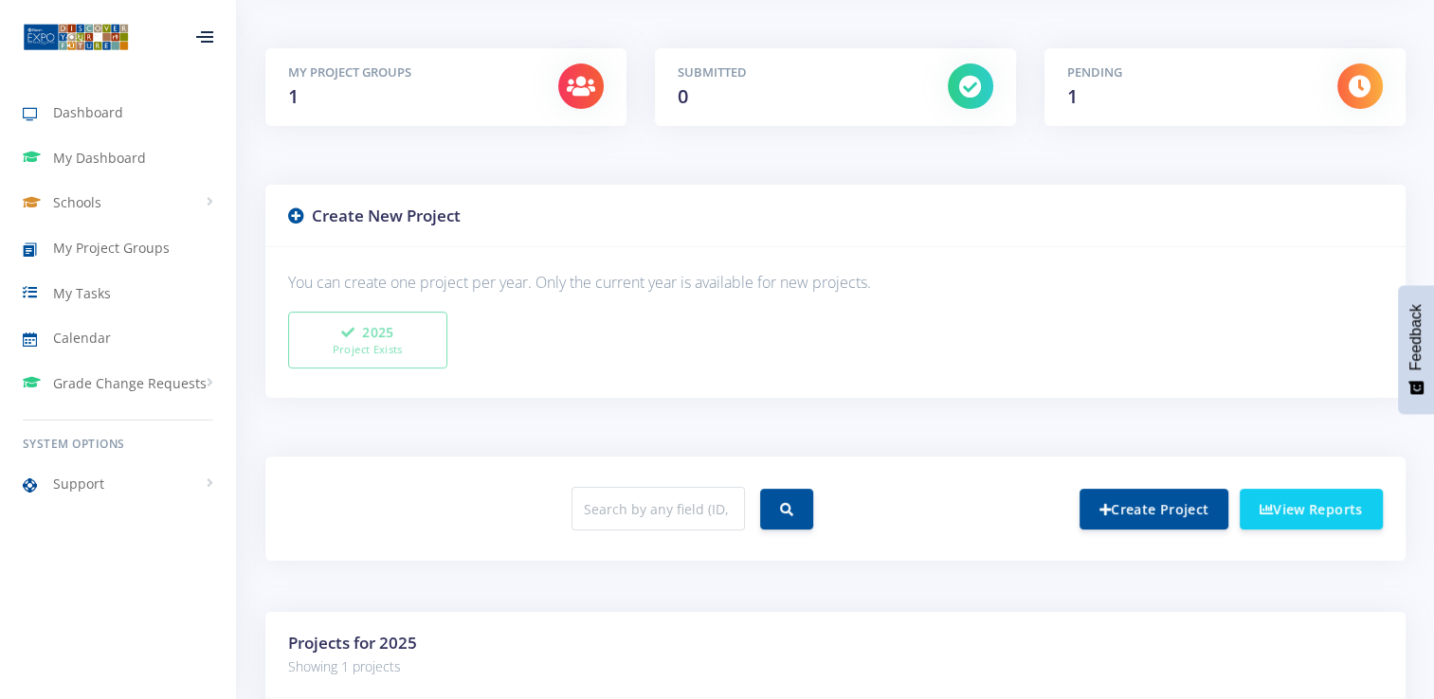
click at [540, 81] on div "My Project Groups 1" at bounding box center [409, 86] width 270 height 47
click at [295, 93] on span "1" at bounding box center [293, 96] width 10 height 26
click at [64, 167] on span "My Dashboard" at bounding box center [99, 158] width 93 height 20
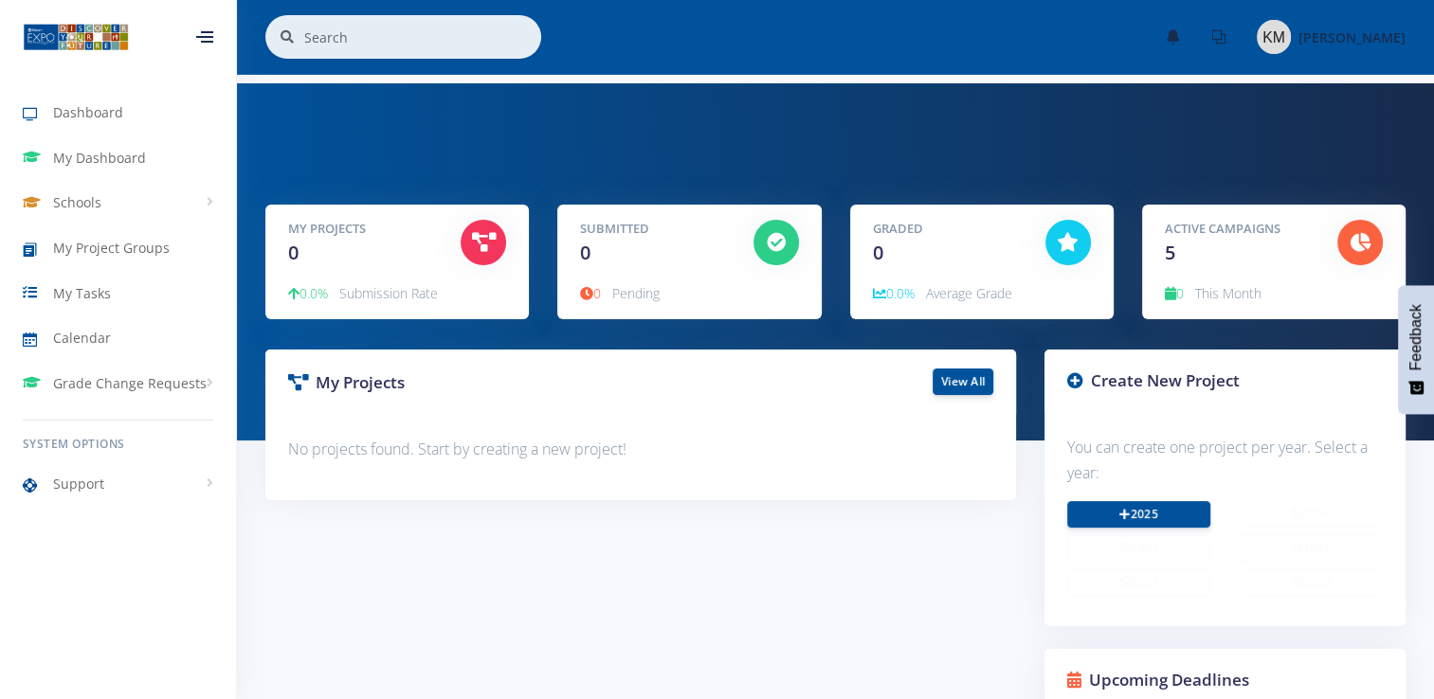
scroll to position [14, 14]
click at [1139, 525] on link "2025" at bounding box center [1138, 513] width 143 height 27
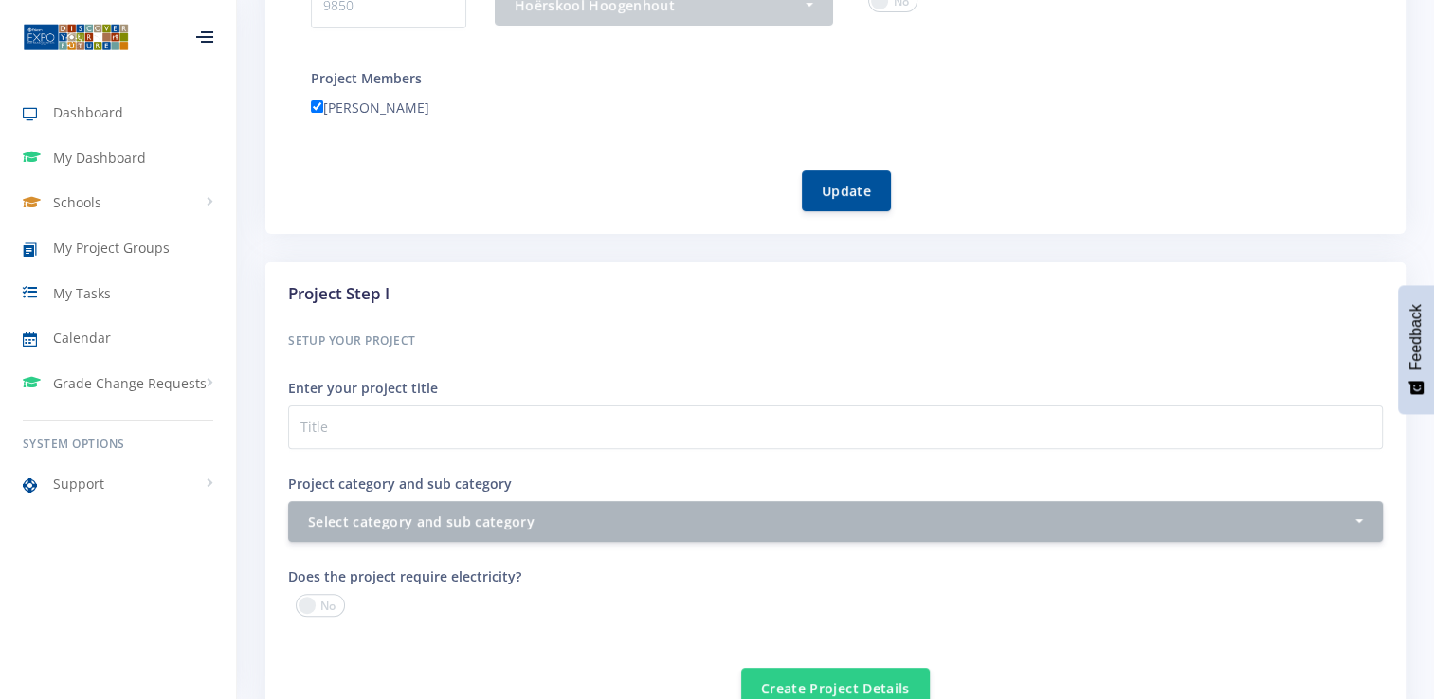
scroll to position [511, 0]
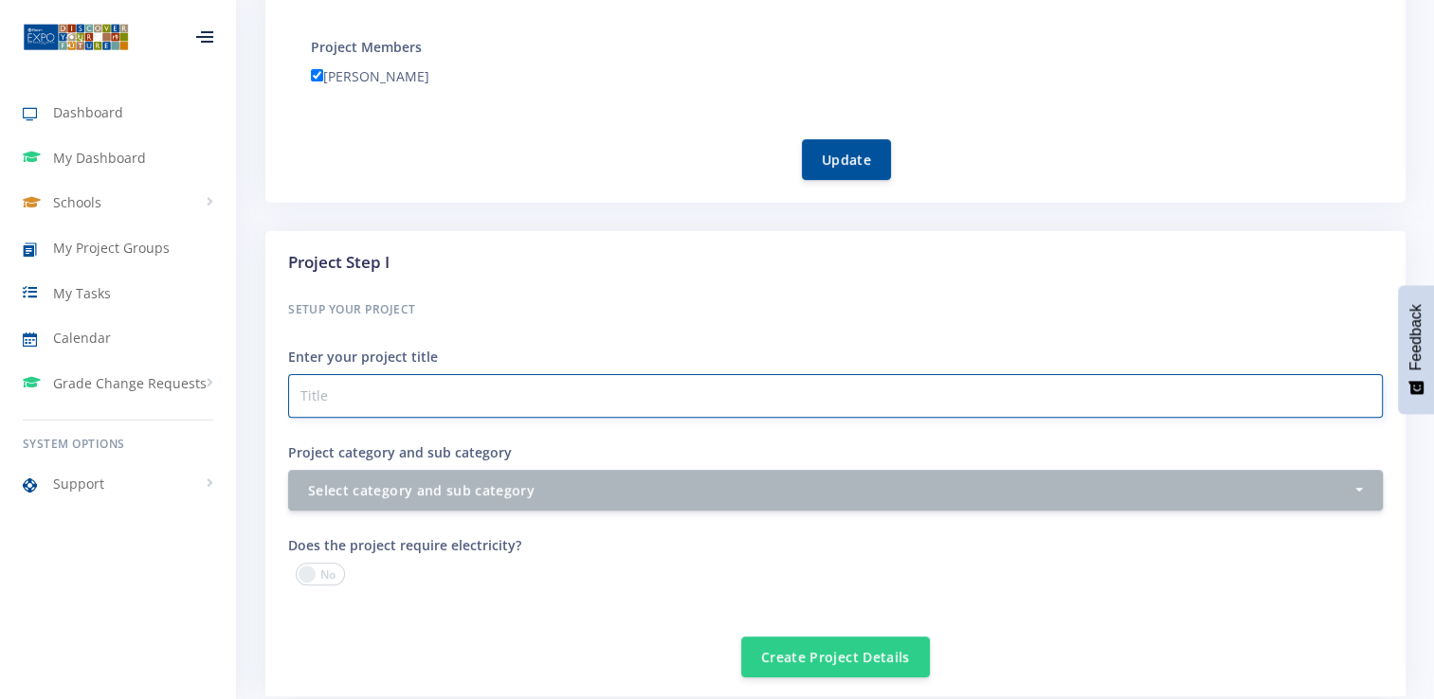
click at [463, 400] on input "Project category and sub category" at bounding box center [835, 396] width 1095 height 44
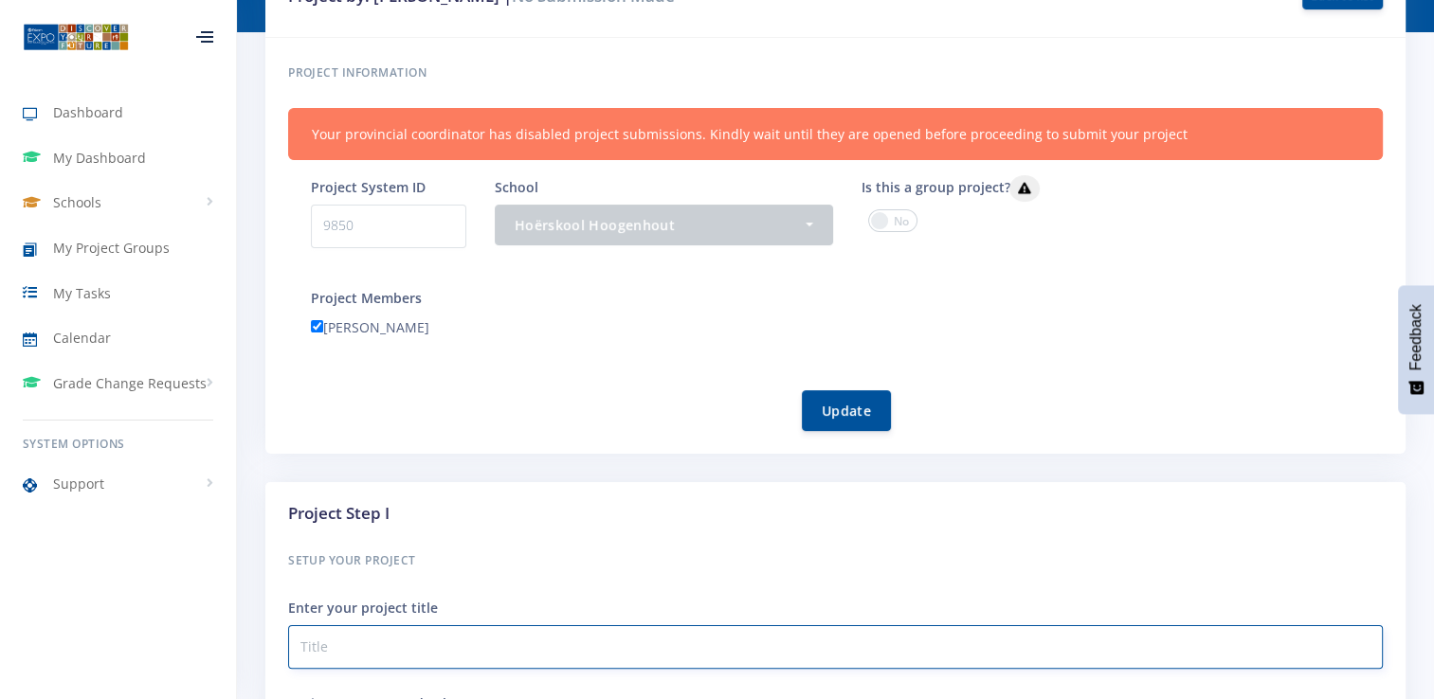
scroll to position [241, 0]
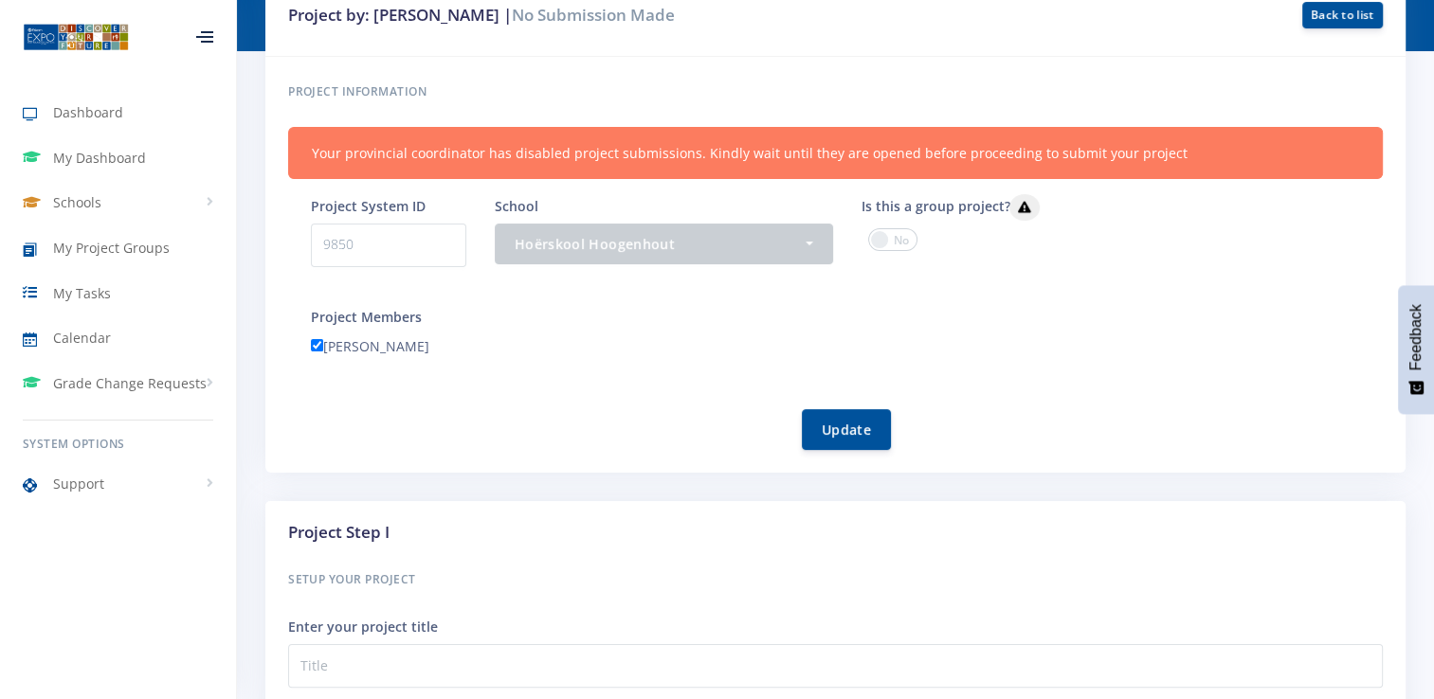
click at [390, 244] on p "9850" at bounding box center [388, 246] width 155 height 44
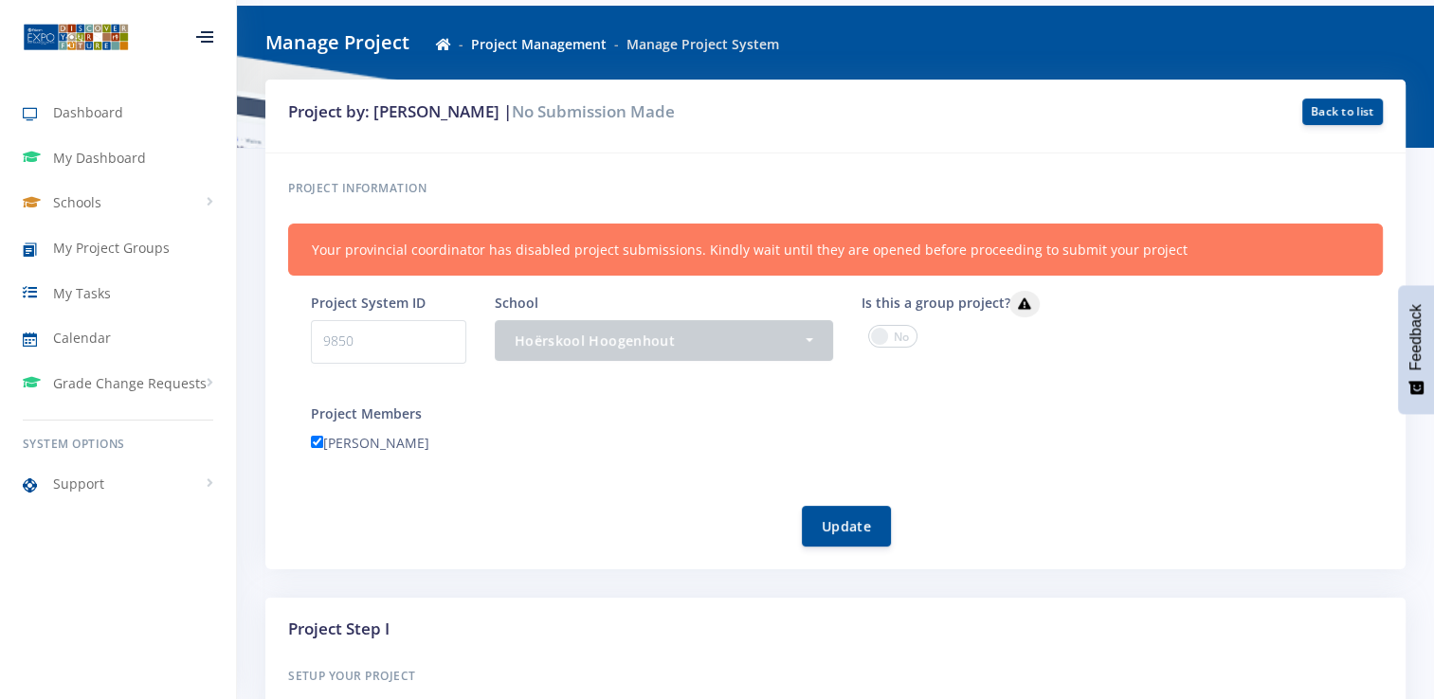
scroll to position [123, 0]
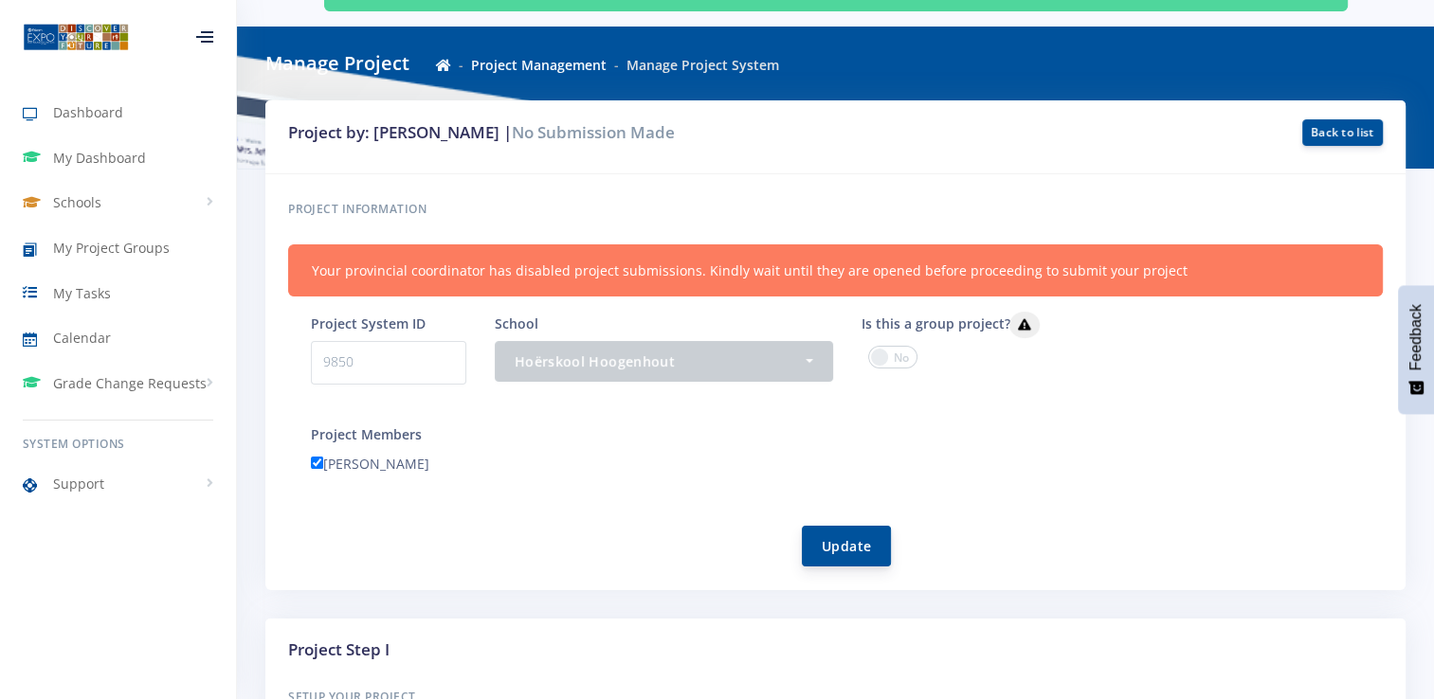
click at [837, 552] on button "Update" at bounding box center [846, 546] width 89 height 41
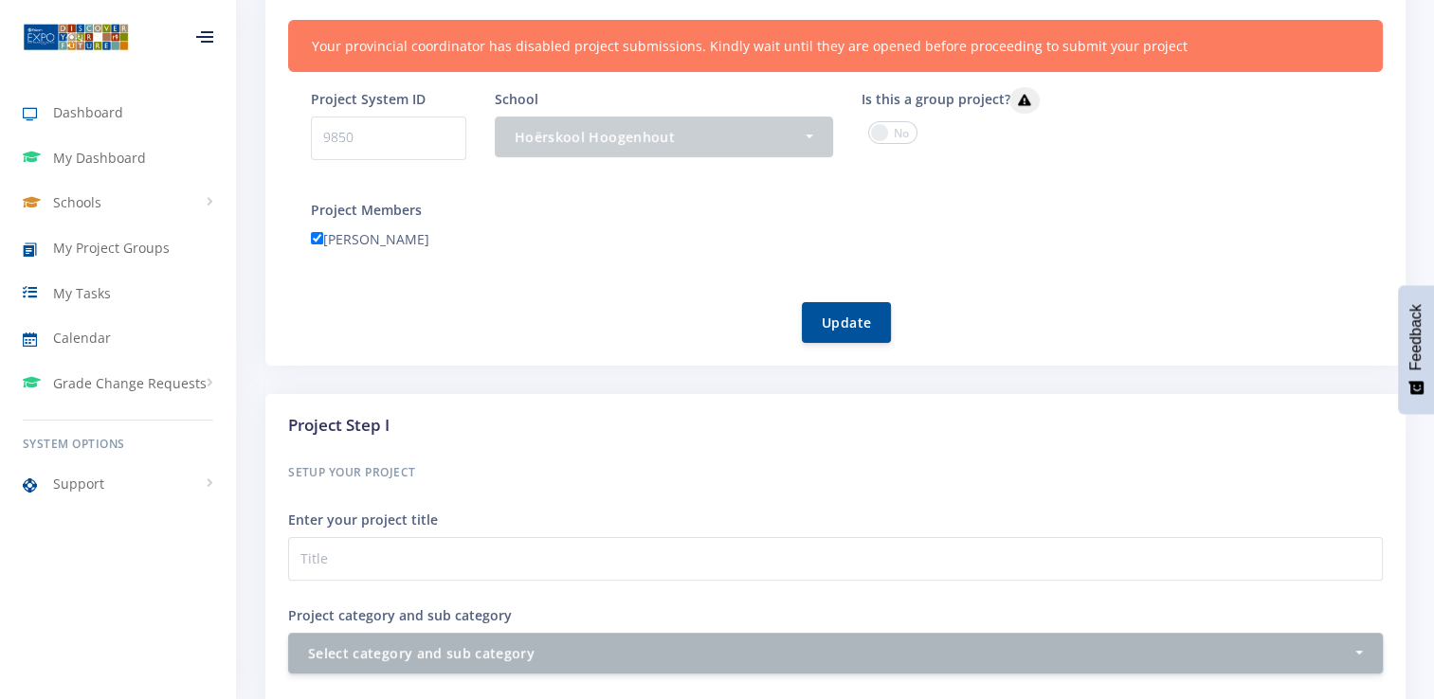
scroll to position [444, 0]
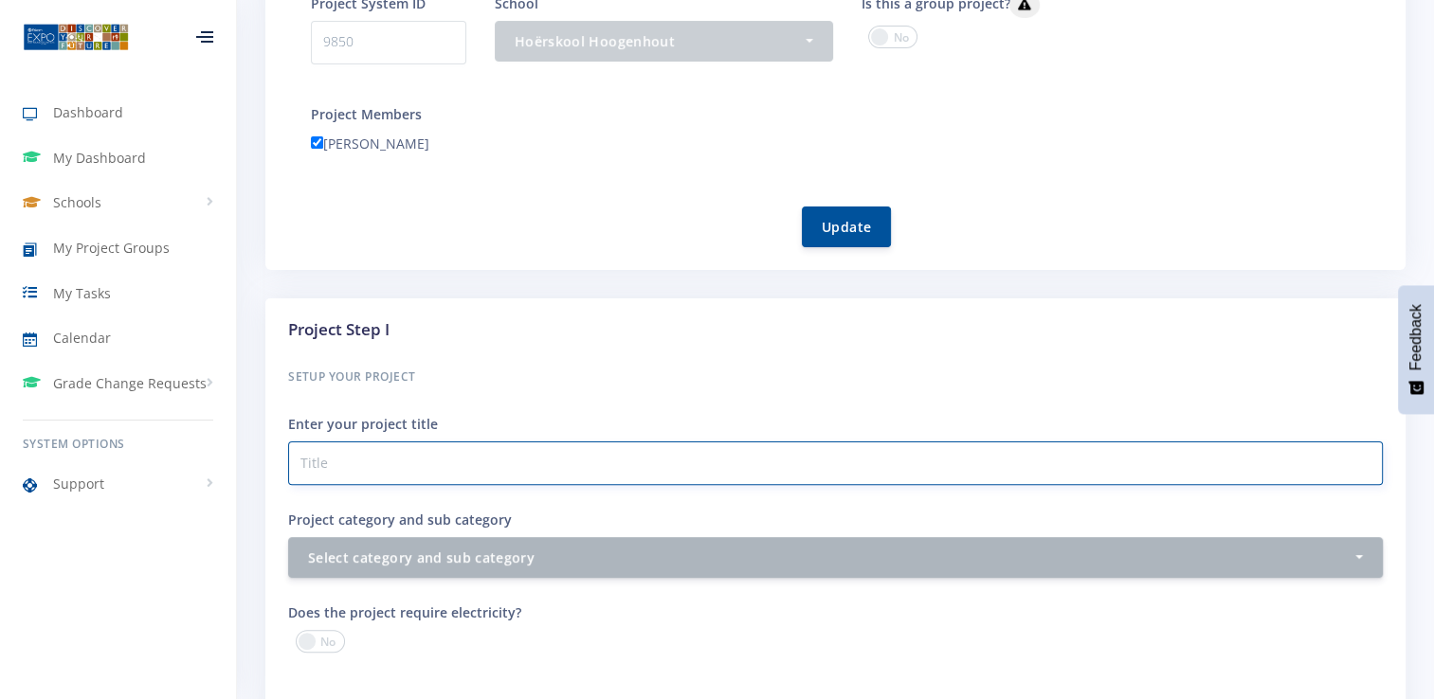
click at [377, 461] on input "Project category and sub category" at bounding box center [835, 464] width 1095 height 44
type input "How does screen time affect sleep patterns in teenagers?"
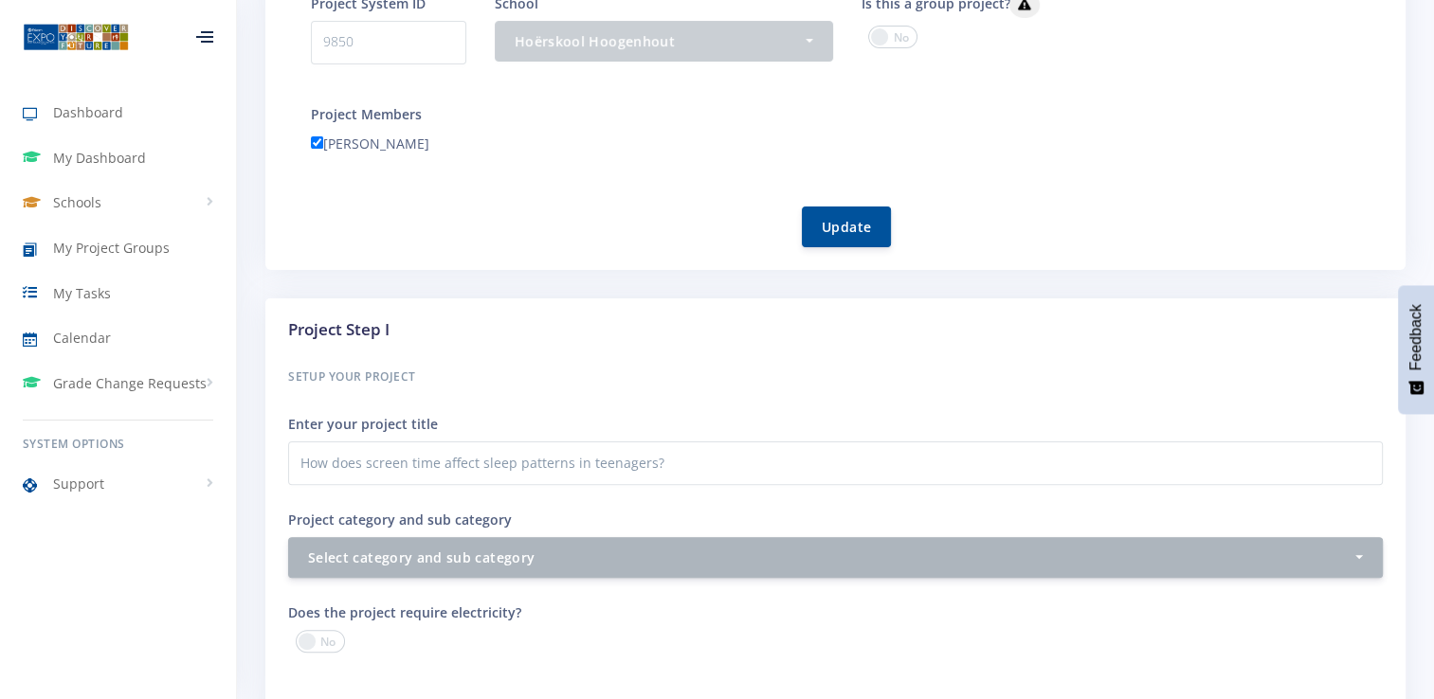
click at [554, 531] on div "Setup your Project Enter your project title How does screen time affect sleep p…" at bounding box center [835, 471] width 1095 height 213
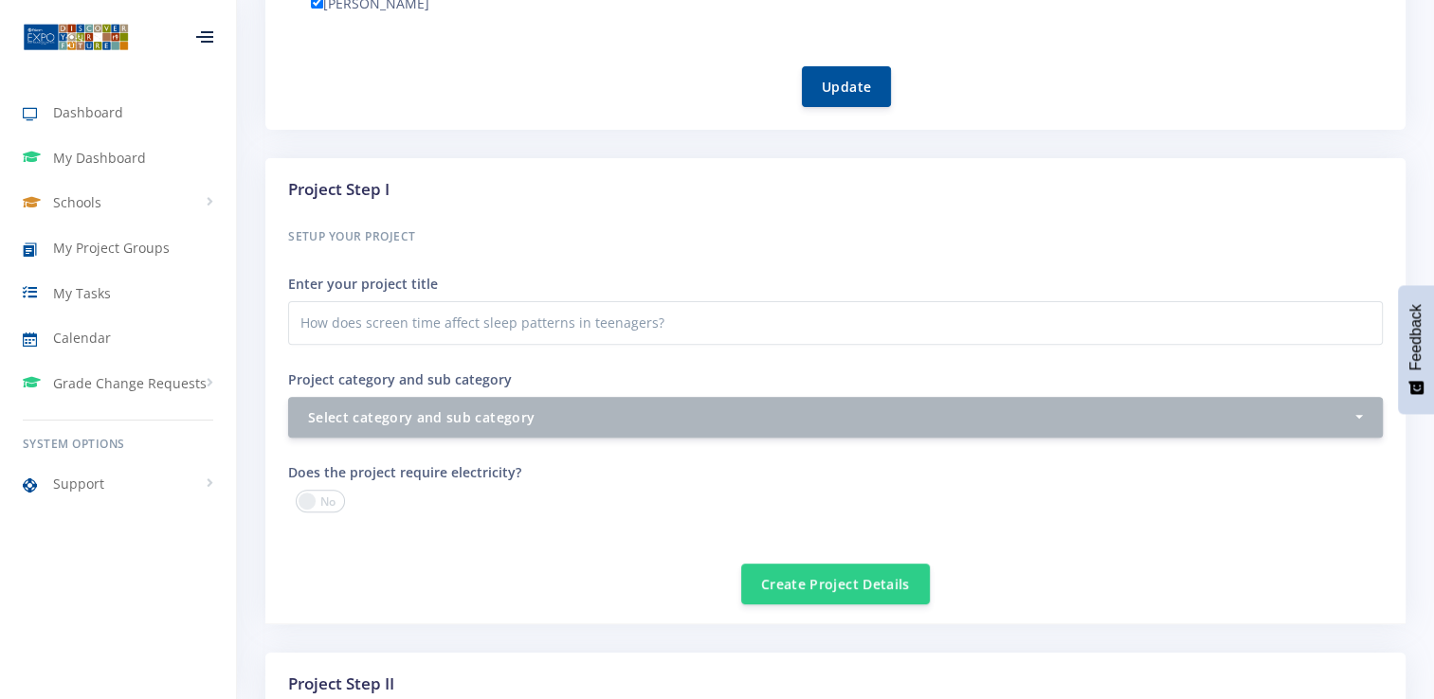
scroll to position [586, 0]
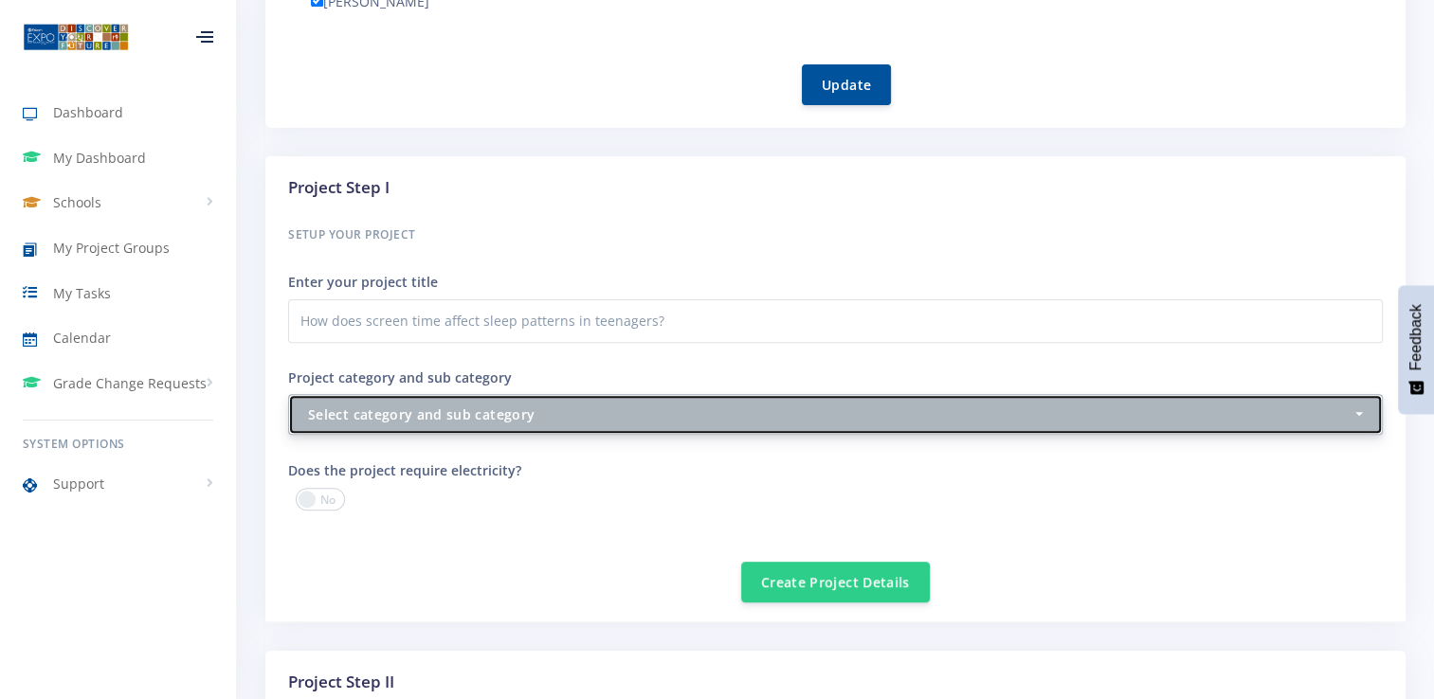
click at [467, 405] on div "Select category and sub category" at bounding box center [829, 415] width 1043 height 20
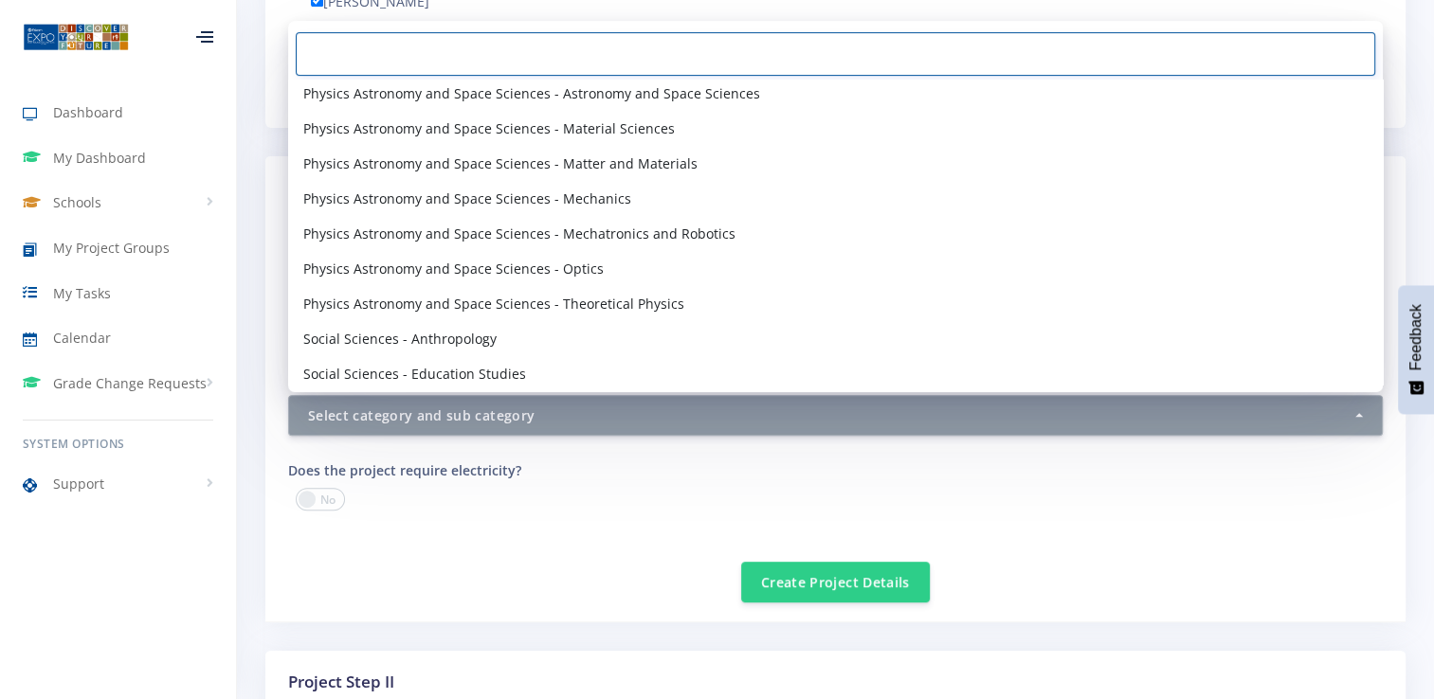
scroll to position [2324, 0]
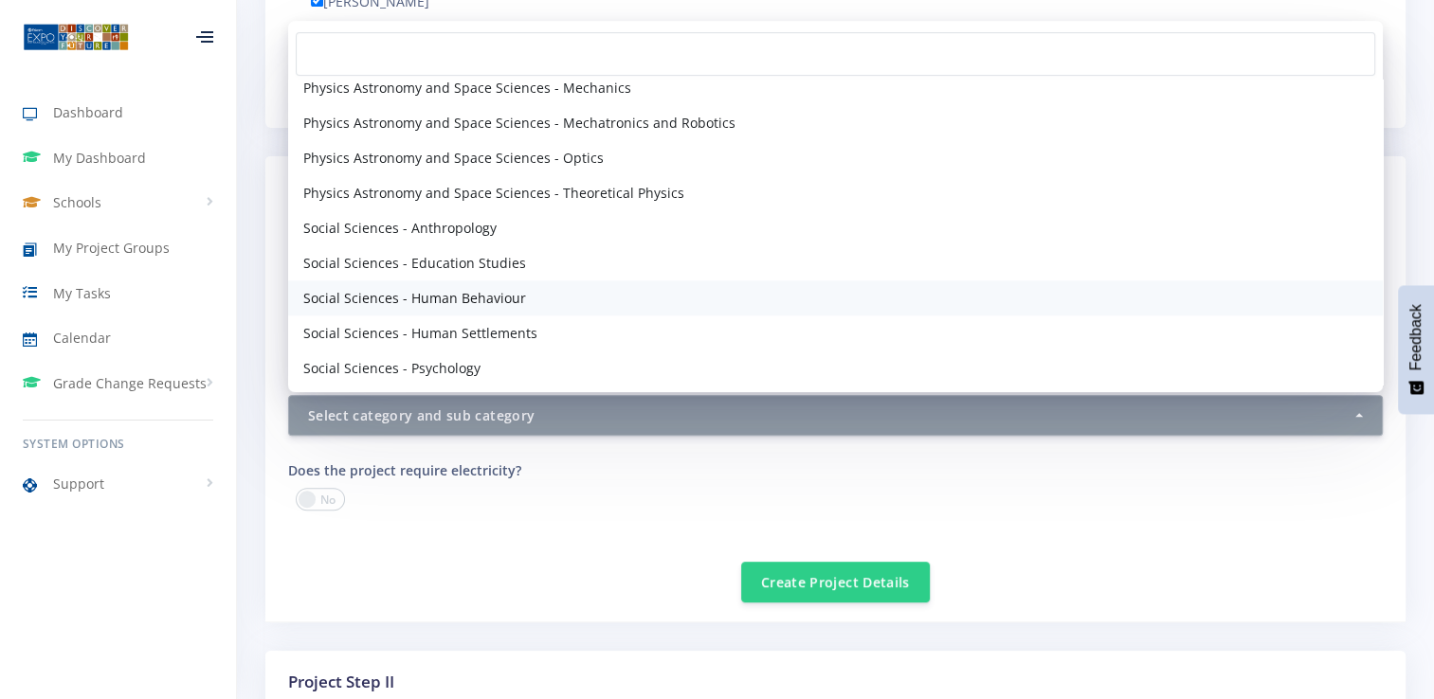
click at [412, 296] on span "Social Sciences - Human Behaviour" at bounding box center [414, 298] width 223 height 20
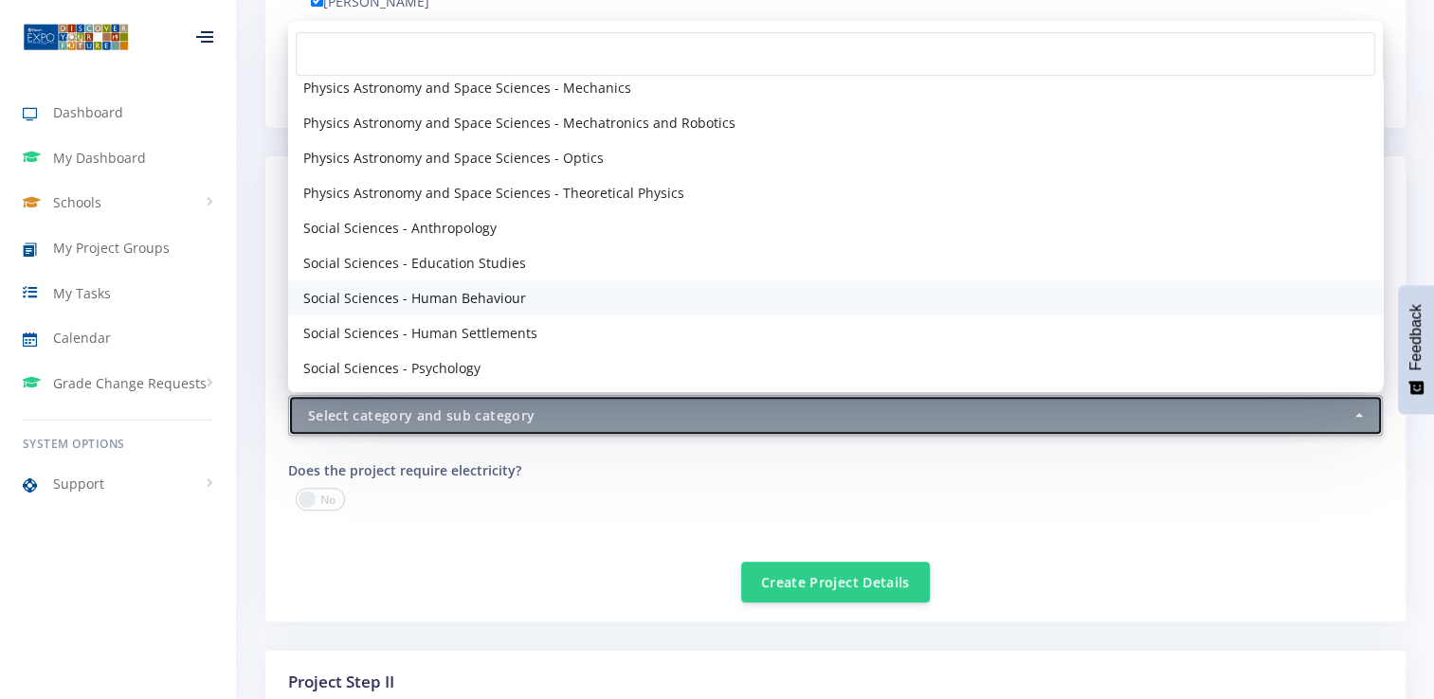
select select "72"
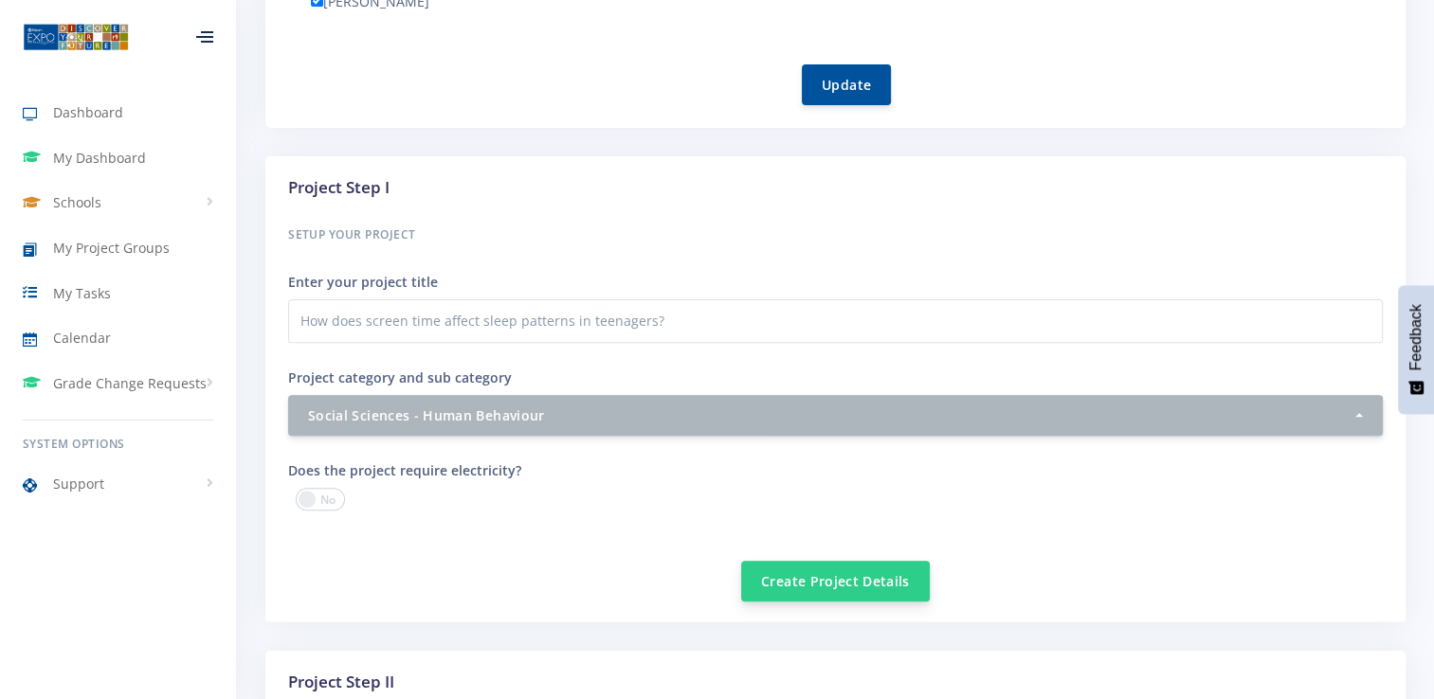
click at [814, 582] on button "Create Project Details" at bounding box center [835, 581] width 189 height 41
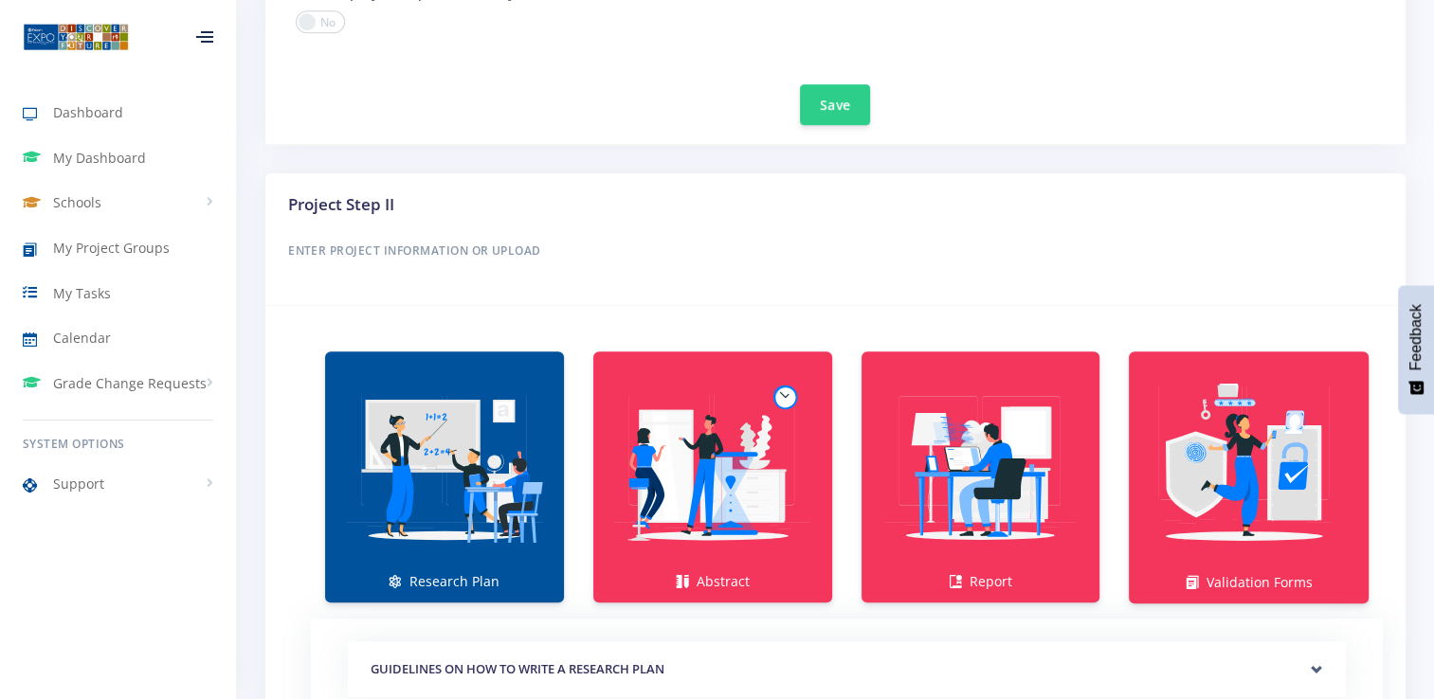
scroll to position [1140, 0]
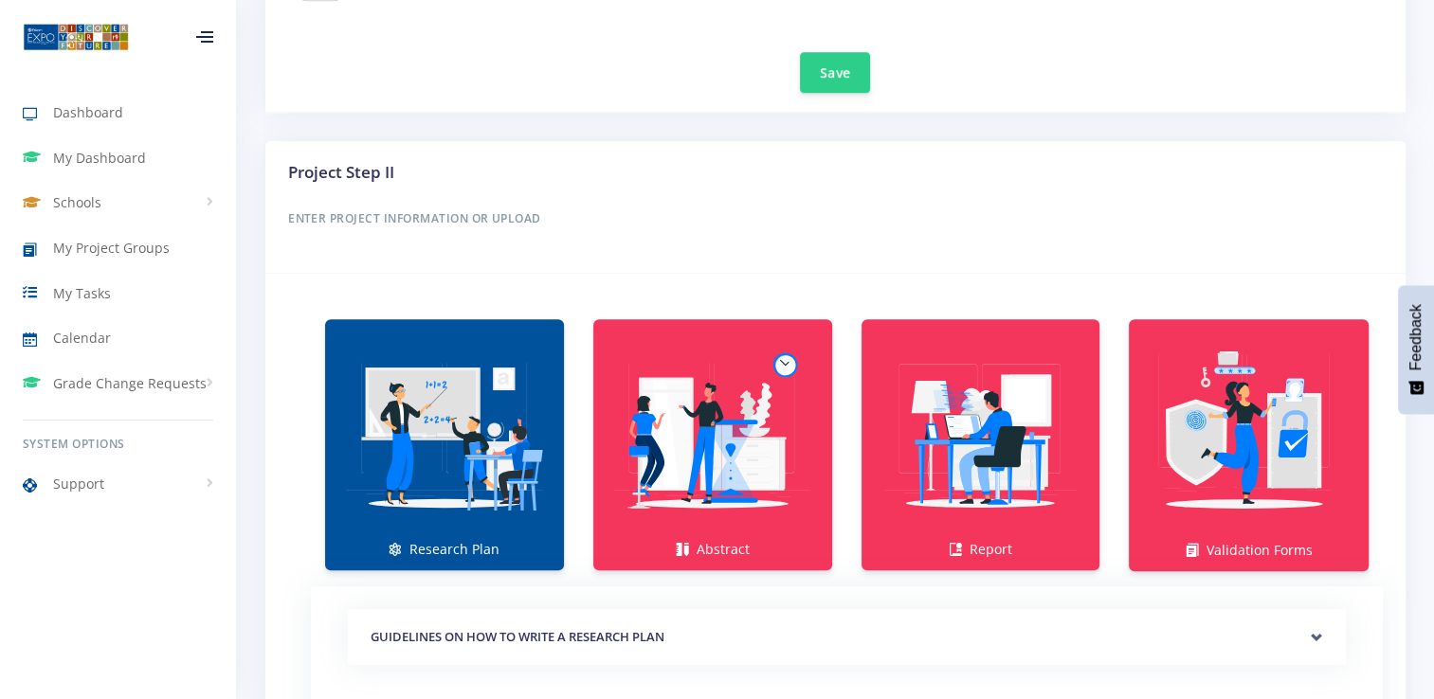
click at [480, 477] on img at bounding box center [444, 435] width 208 height 208
click at [407, 543] on link "Research Plan" at bounding box center [444, 444] width 239 height 251
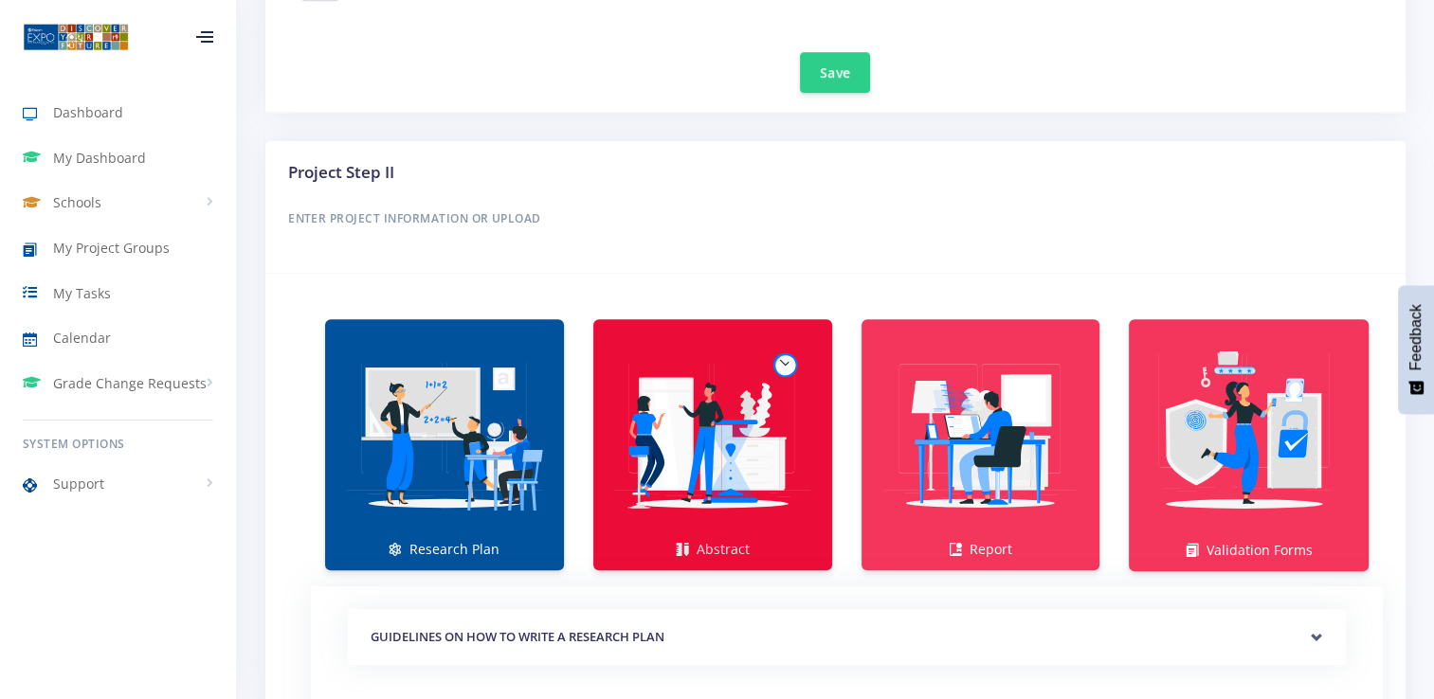
click at [725, 471] on img at bounding box center [712, 435] width 208 height 208
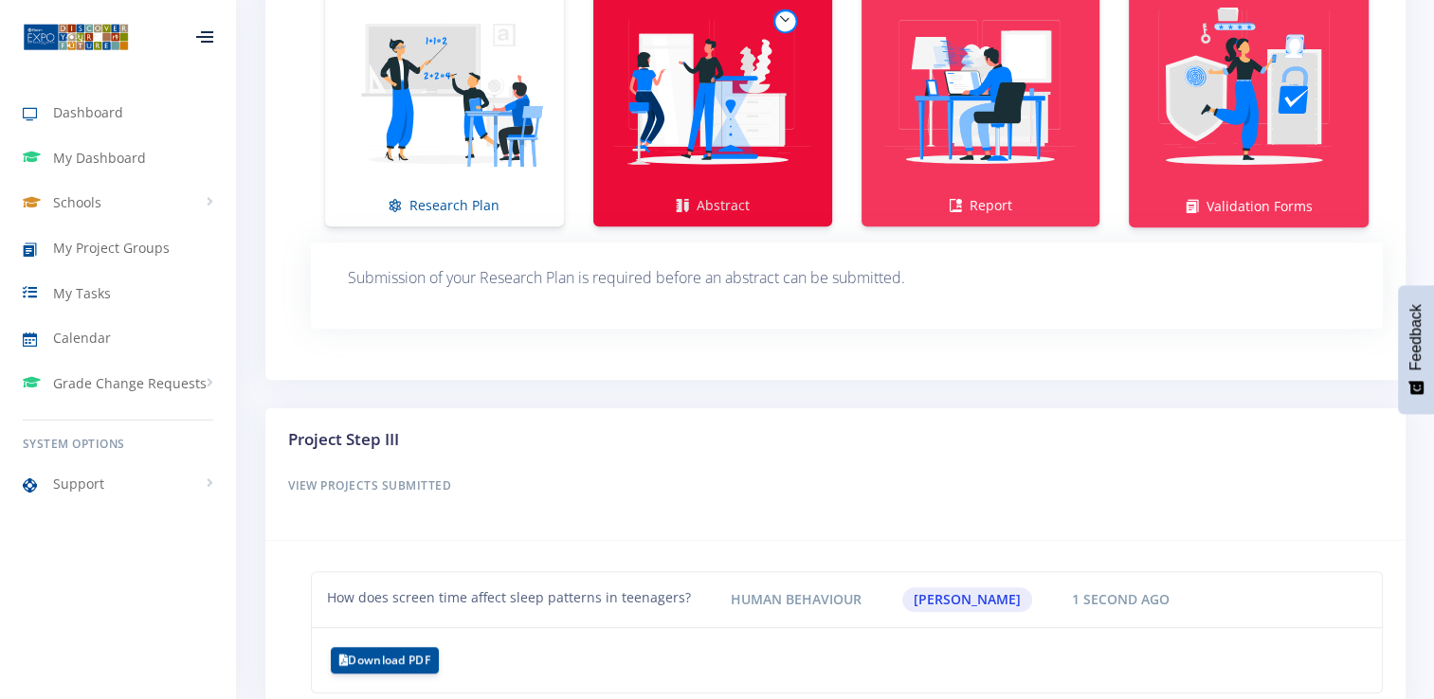
scroll to position [1471, 0]
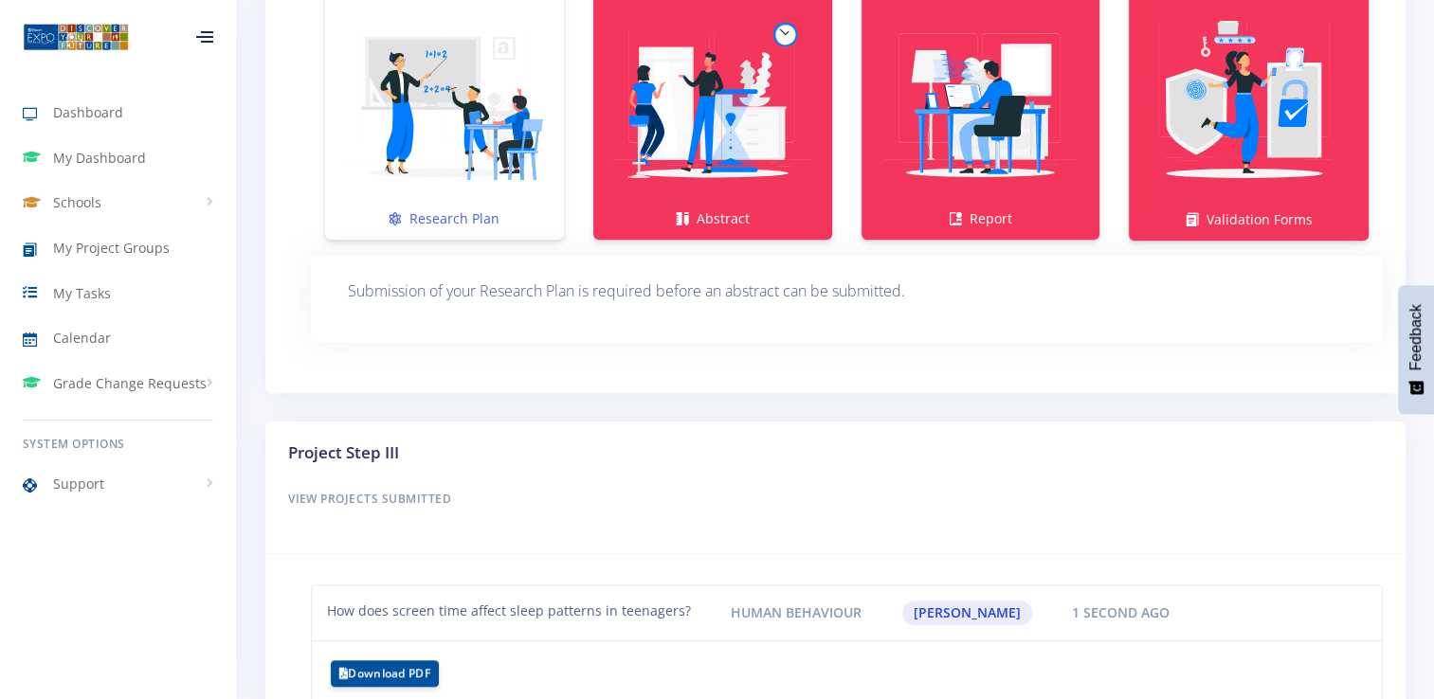
click at [499, 118] on img at bounding box center [444, 104] width 208 height 208
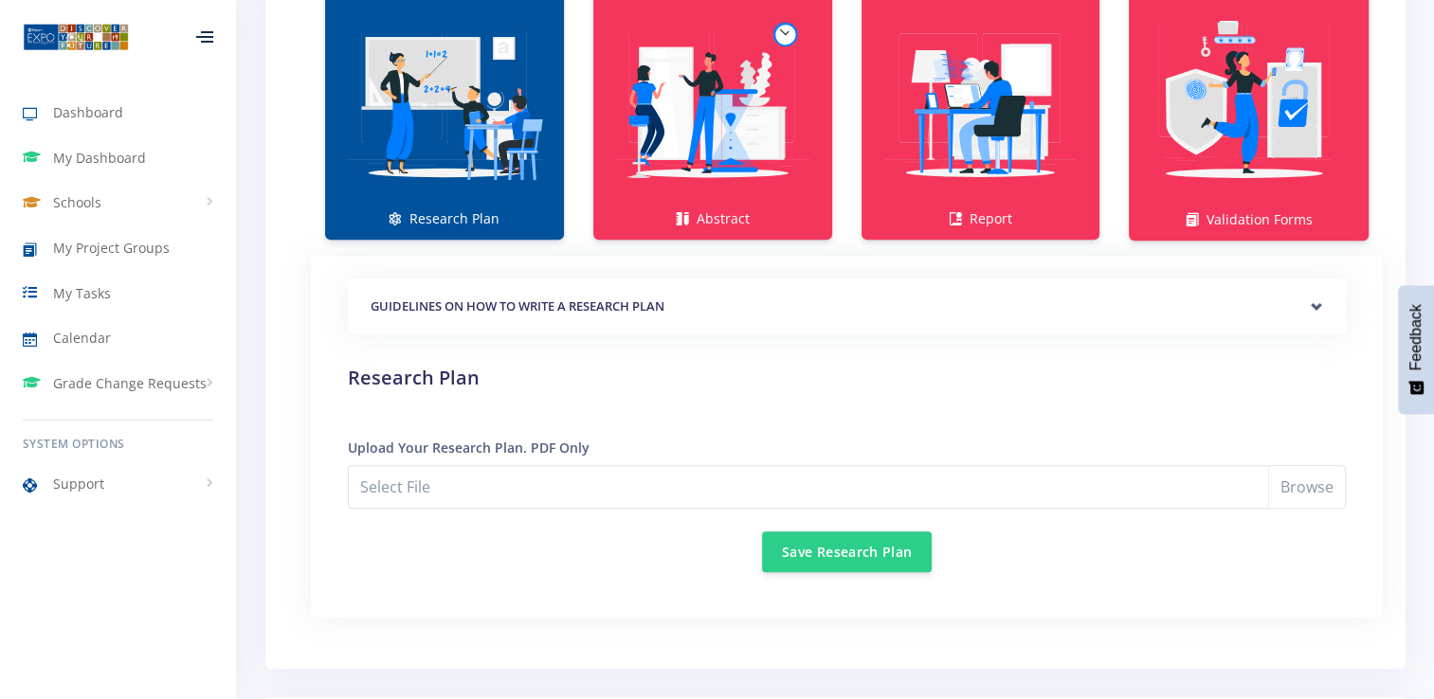
scroll to position [1539, 0]
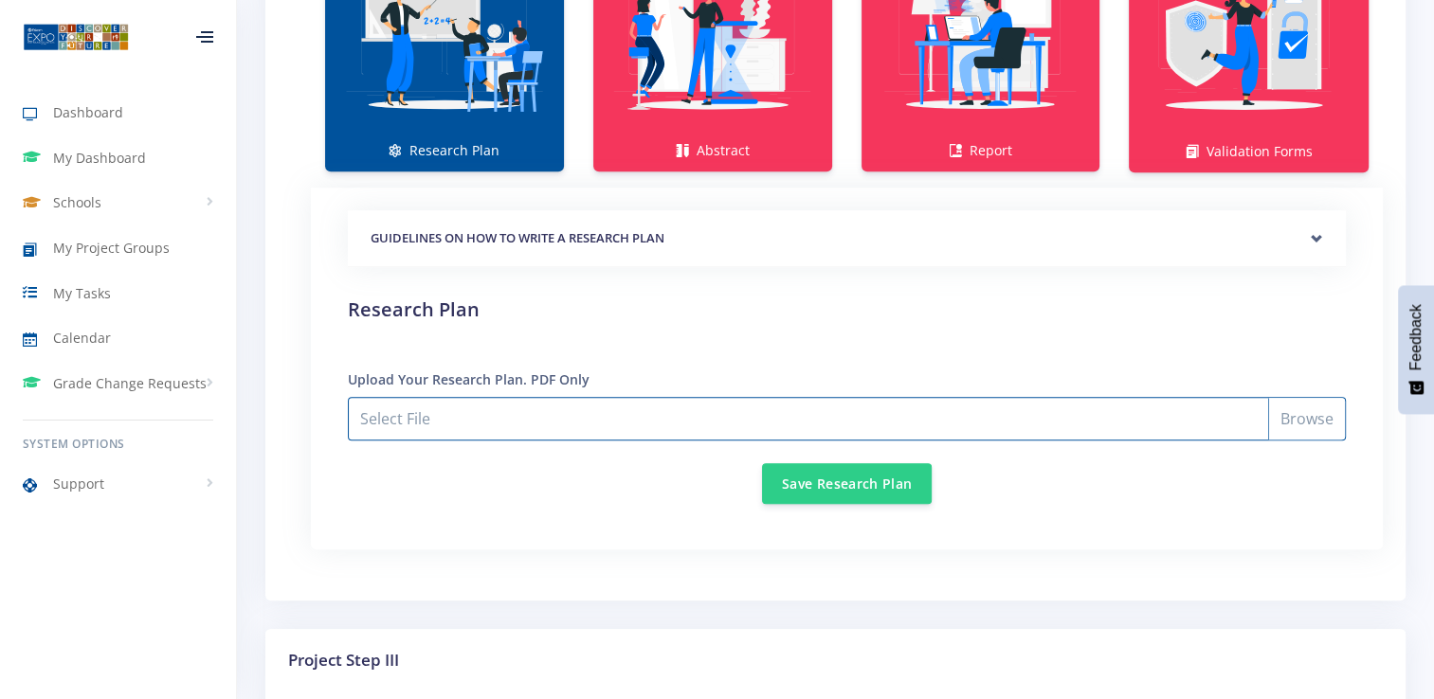
click at [466, 404] on input "Select File" at bounding box center [847, 419] width 998 height 44
